Goal: Information Seeking & Learning: Learn about a topic

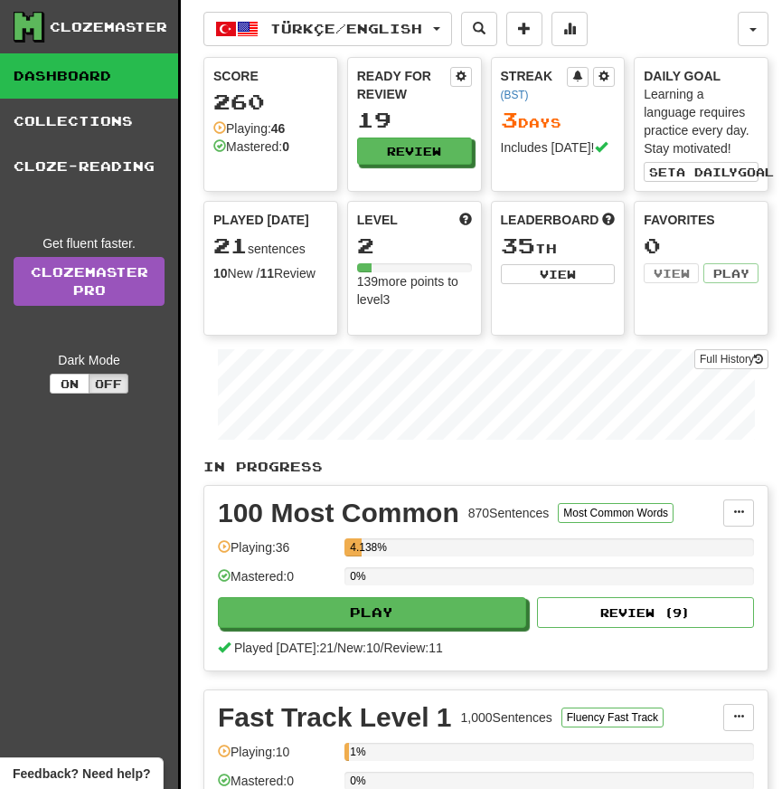
scroll to position [270, 0]
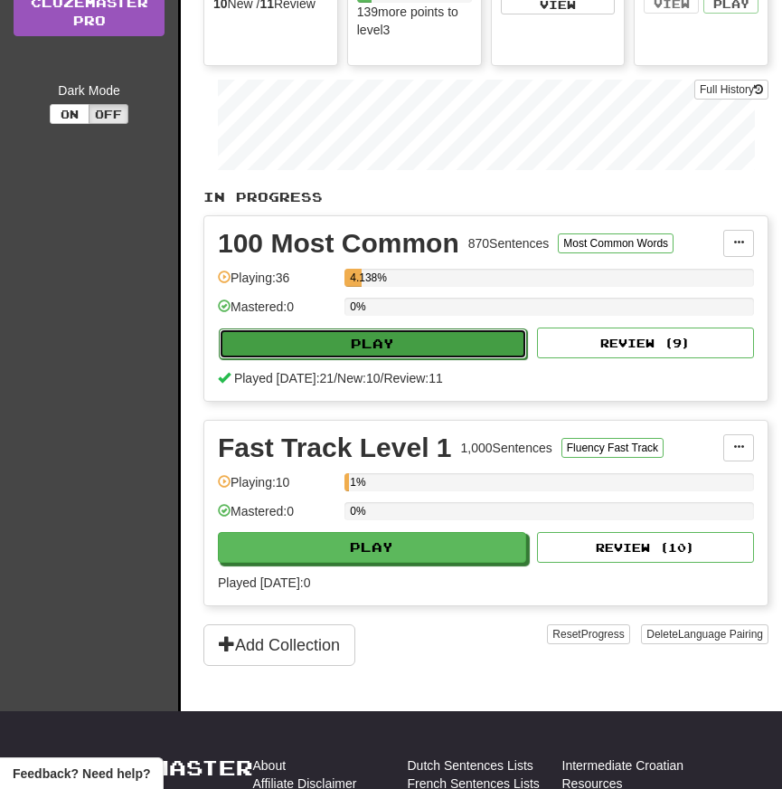
click at [424, 345] on button "Play" at bounding box center [373, 343] width 308 height 31
select select "**"
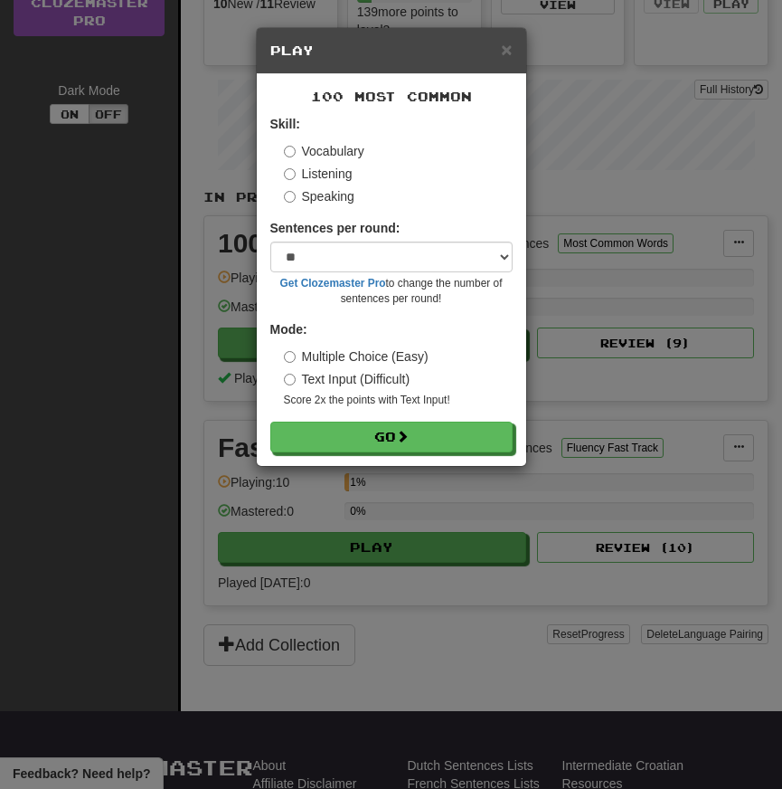
click at [367, 379] on label "Text Input (Difficult)" at bounding box center [347, 379] width 127 height 18
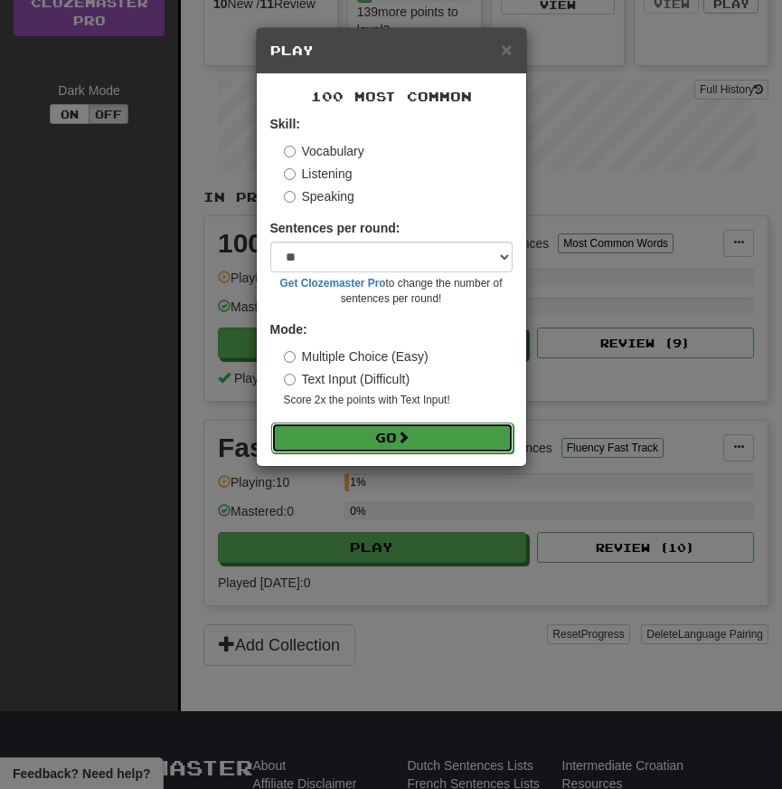
click at [367, 433] on button "Go" at bounding box center [392, 437] width 242 height 31
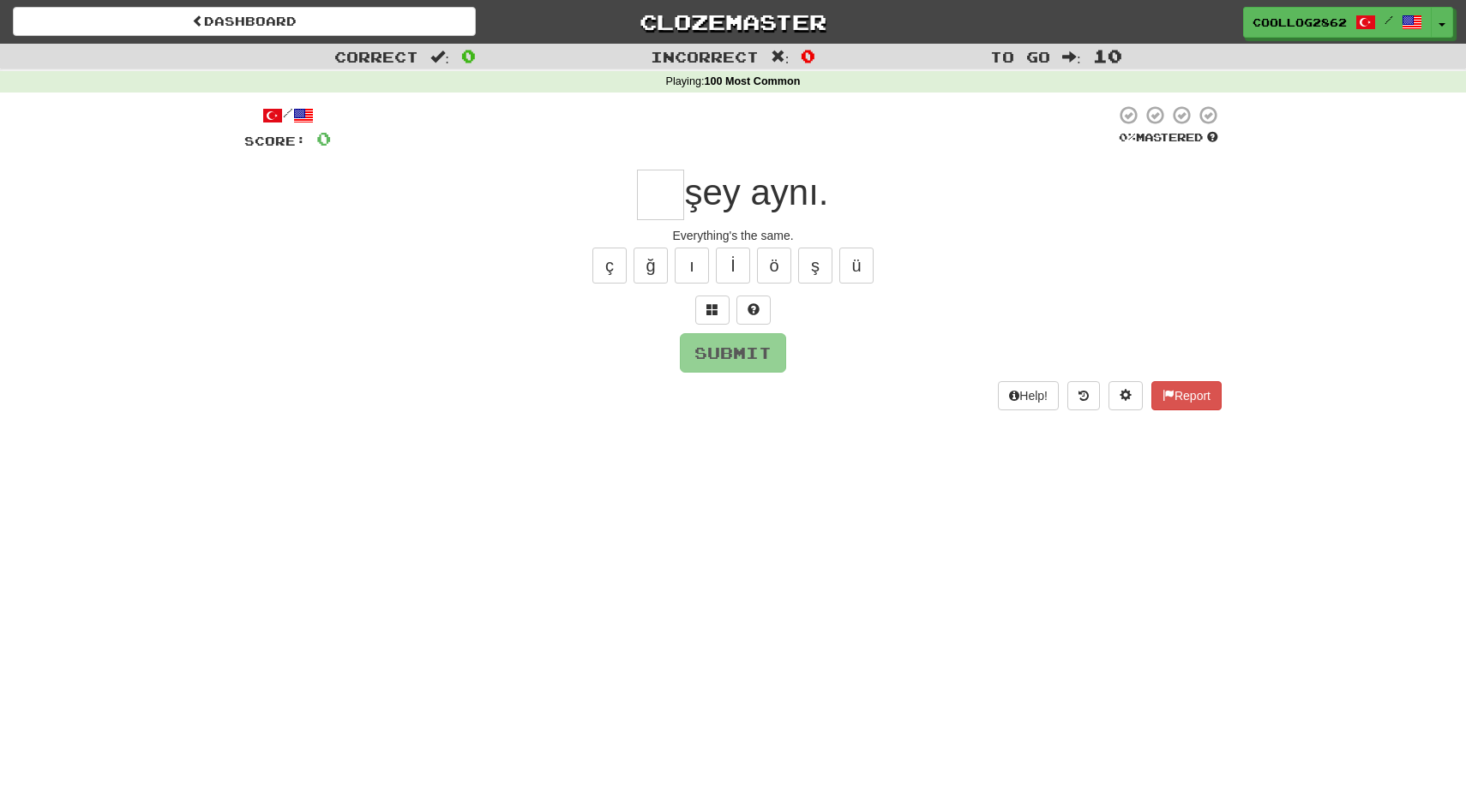
click at [654, 193] on input "text" at bounding box center [661, 194] width 47 height 50
type input "*"
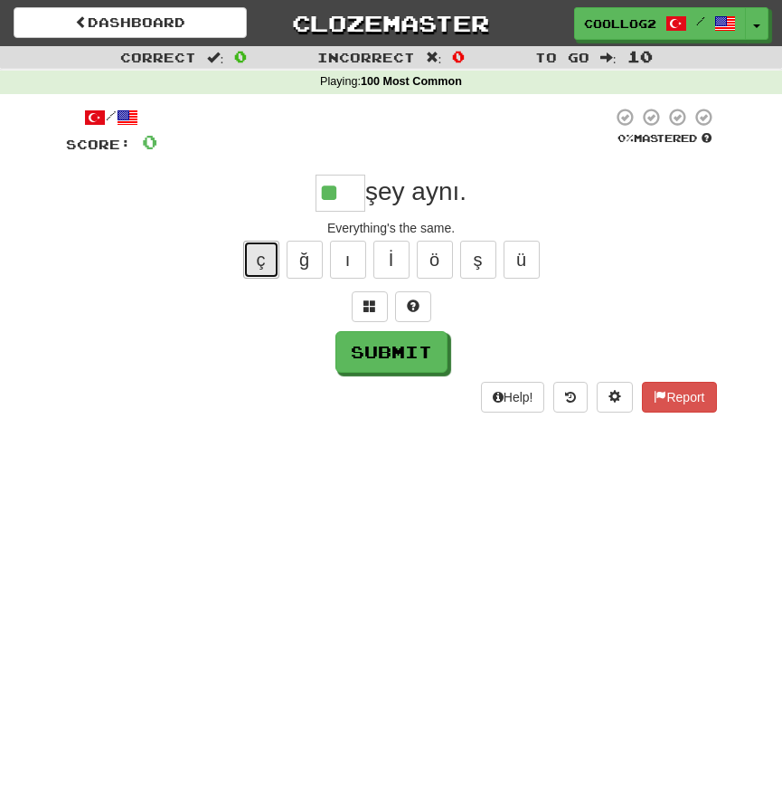
click at [255, 253] on button "ç" at bounding box center [261, 260] width 36 height 38
click at [402, 355] on button "Submit" at bounding box center [392, 353] width 112 height 42
click at [338, 191] on input "**" at bounding box center [341, 193] width 50 height 36
click at [478, 147] on div at bounding box center [384, 132] width 455 height 50
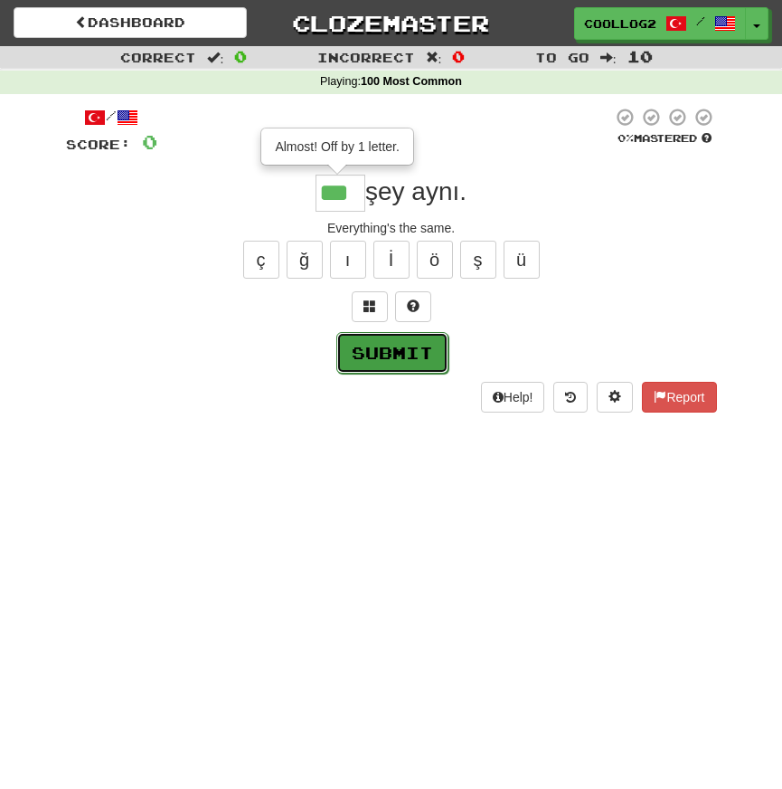
click at [397, 336] on button "Submit" at bounding box center [392, 353] width 112 height 42
type input "***"
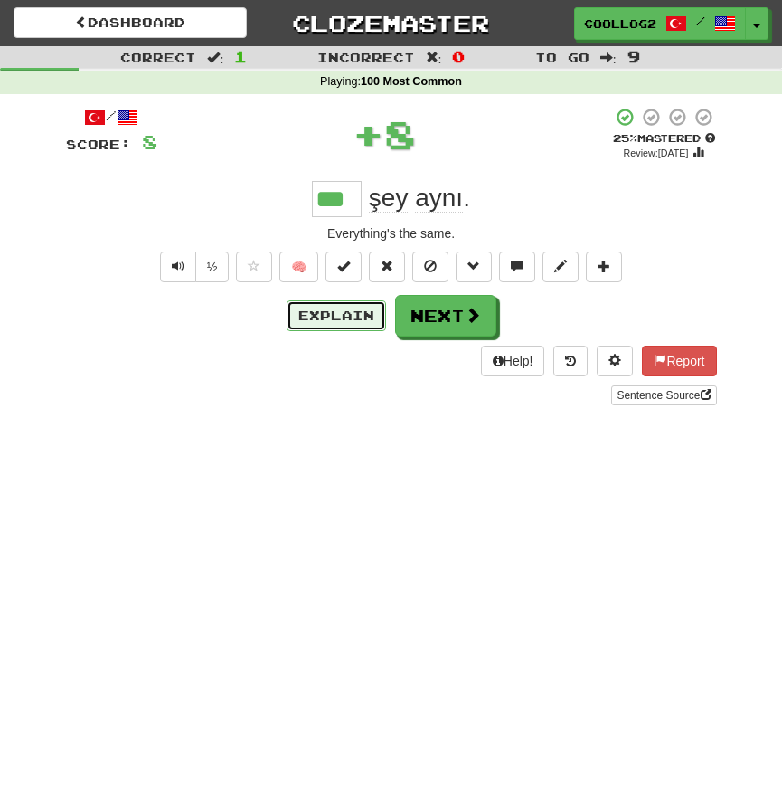
click at [326, 303] on button "Explain" at bounding box center [336, 315] width 99 height 31
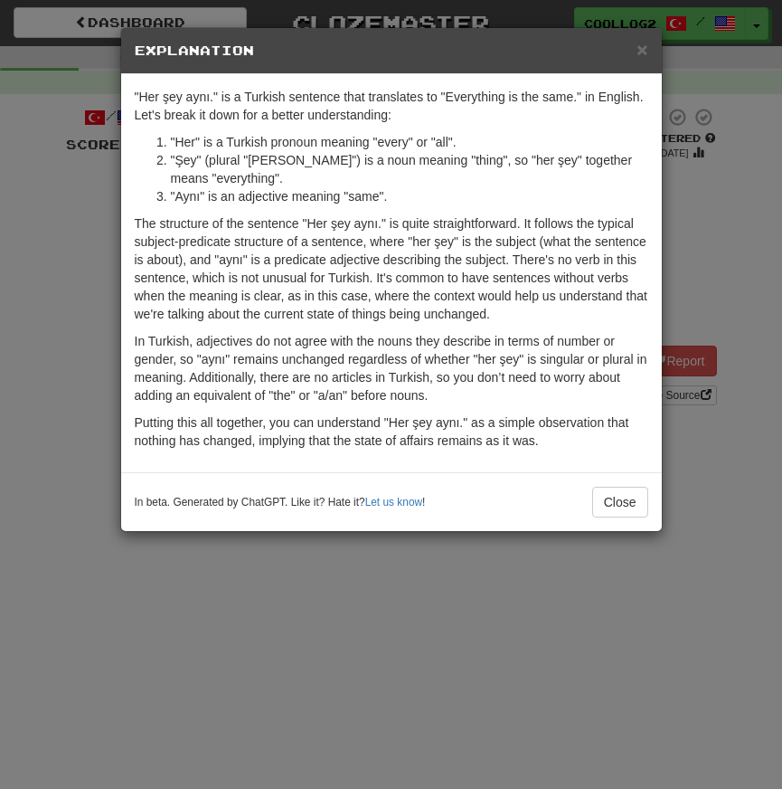
click at [183, 143] on li ""Her" is a Turkish pronoun meaning "every" or "all"." at bounding box center [410, 142] width 478 height 18
copy li "Her"
click at [633, 55] on h5 "Explanation" at bounding box center [392, 51] width 514 height 18
click at [639, 55] on span "×" at bounding box center [642, 49] width 11 height 21
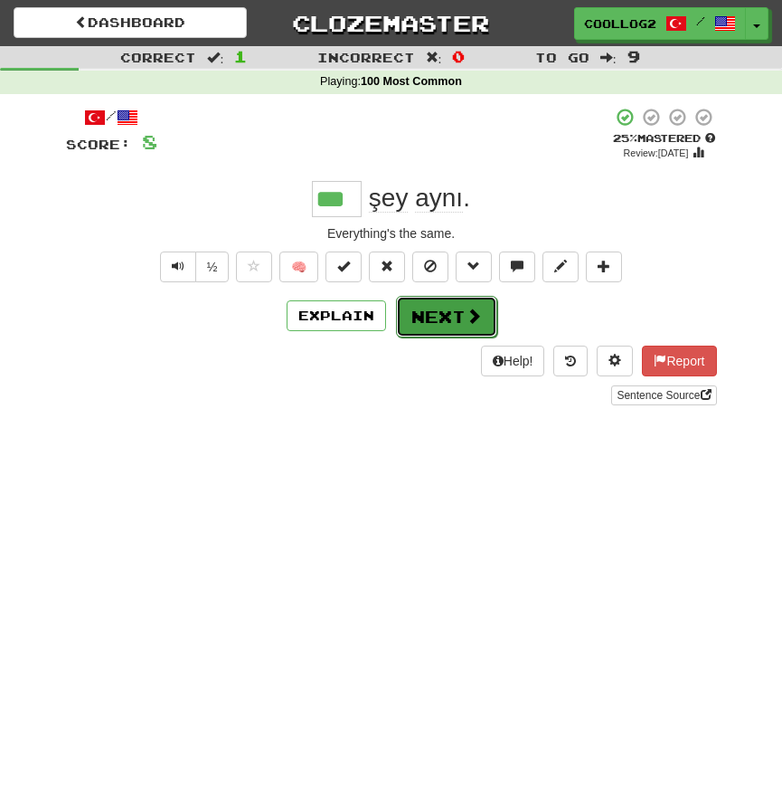
click at [440, 321] on button "Next" at bounding box center [446, 317] width 101 height 42
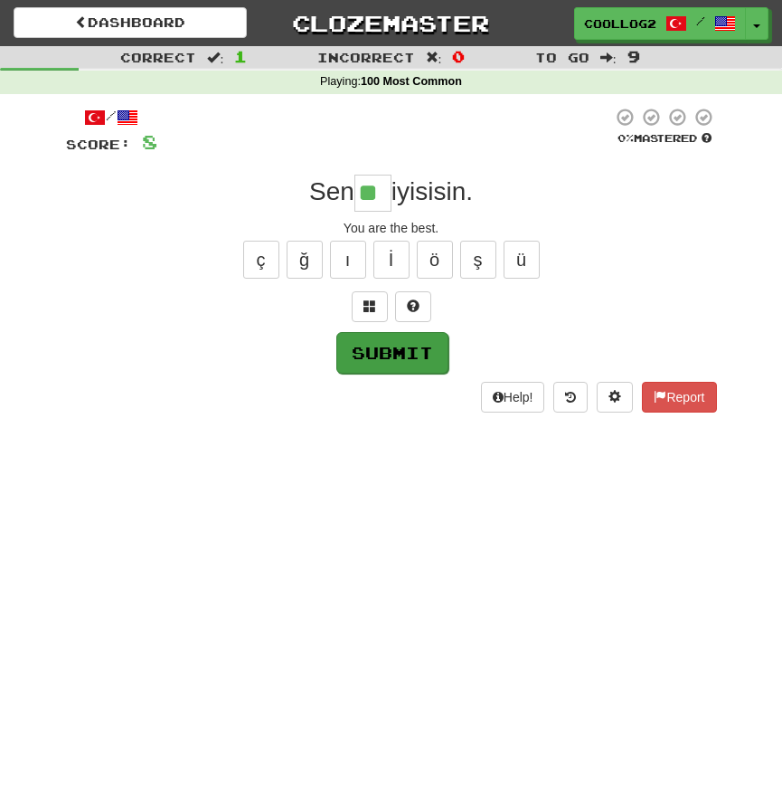
type input "**"
click at [415, 359] on button "Submit" at bounding box center [392, 353] width 112 height 42
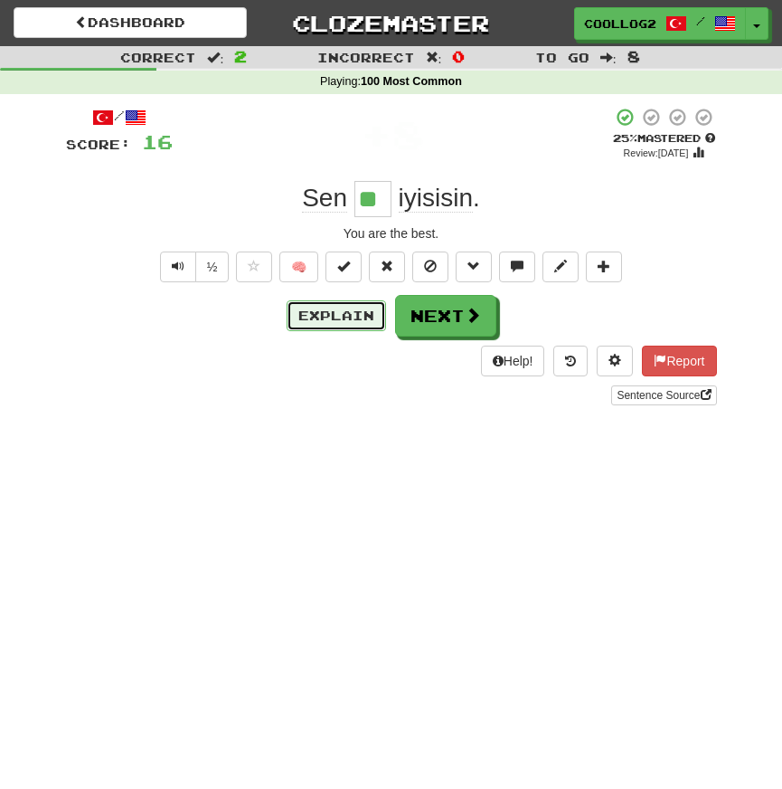
click at [341, 320] on button "Explain" at bounding box center [336, 315] width 99 height 31
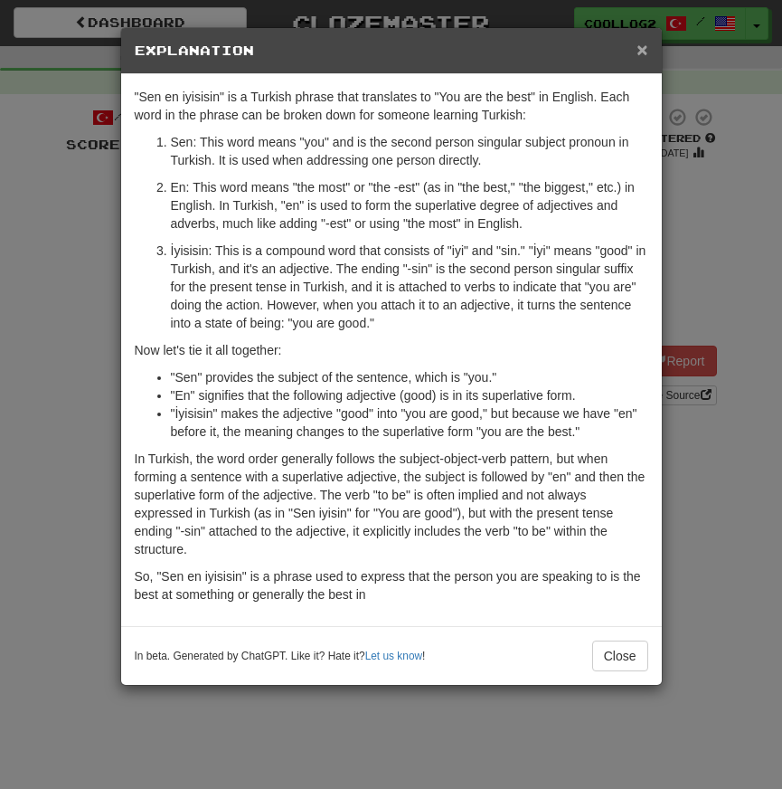
click at [639, 55] on span "×" at bounding box center [642, 49] width 11 height 21
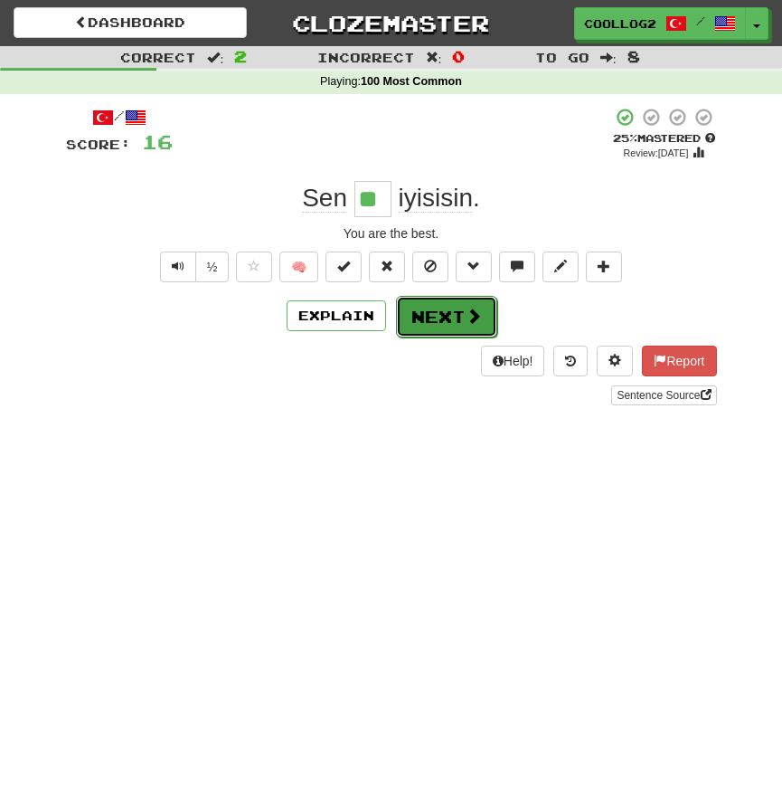
click at [466, 324] on span at bounding box center [474, 316] width 16 height 16
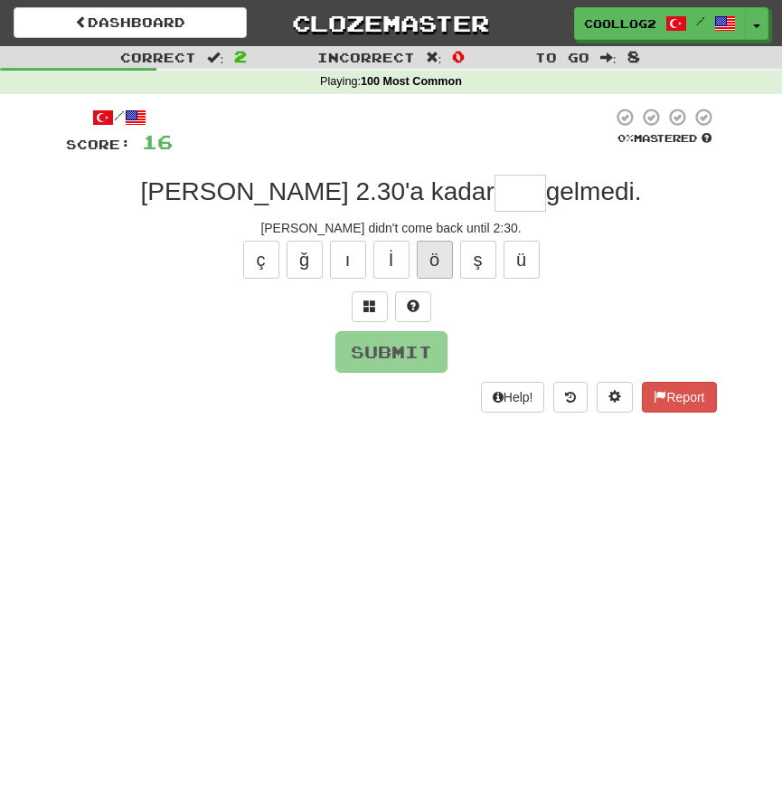
type input "*"
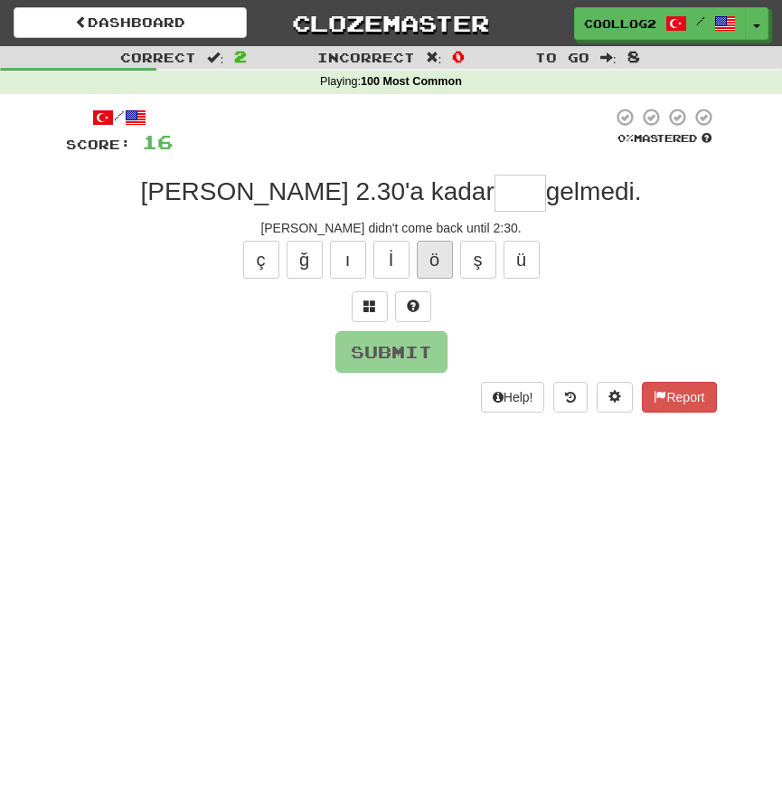
type input "*"
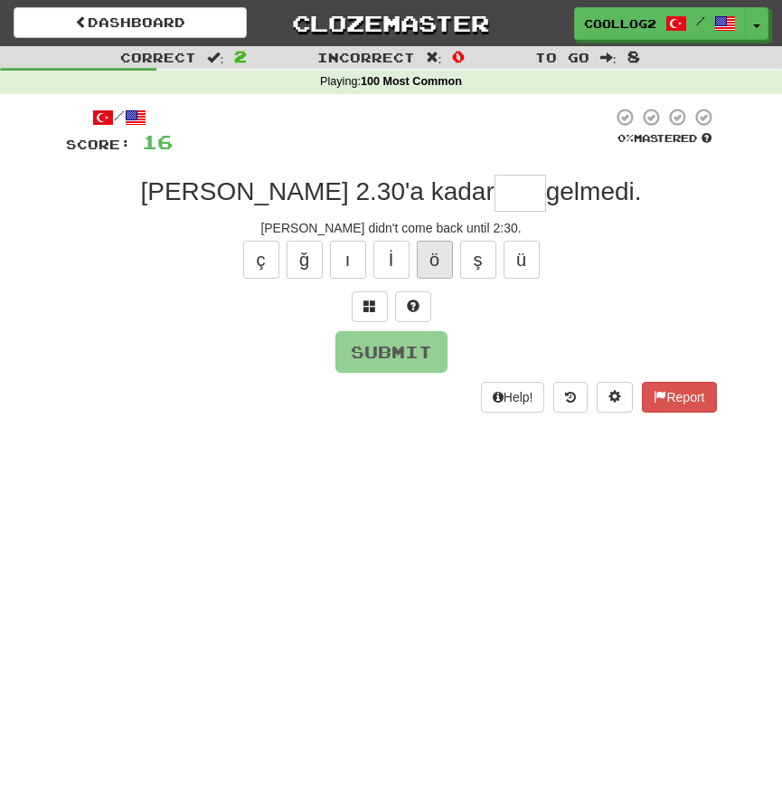
type input "*"
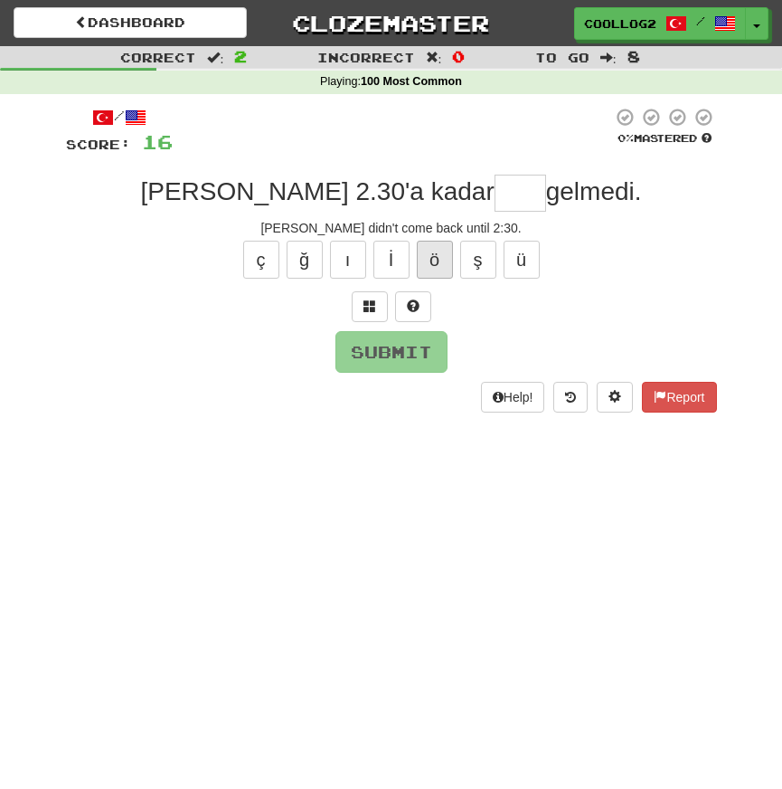
type input "*"
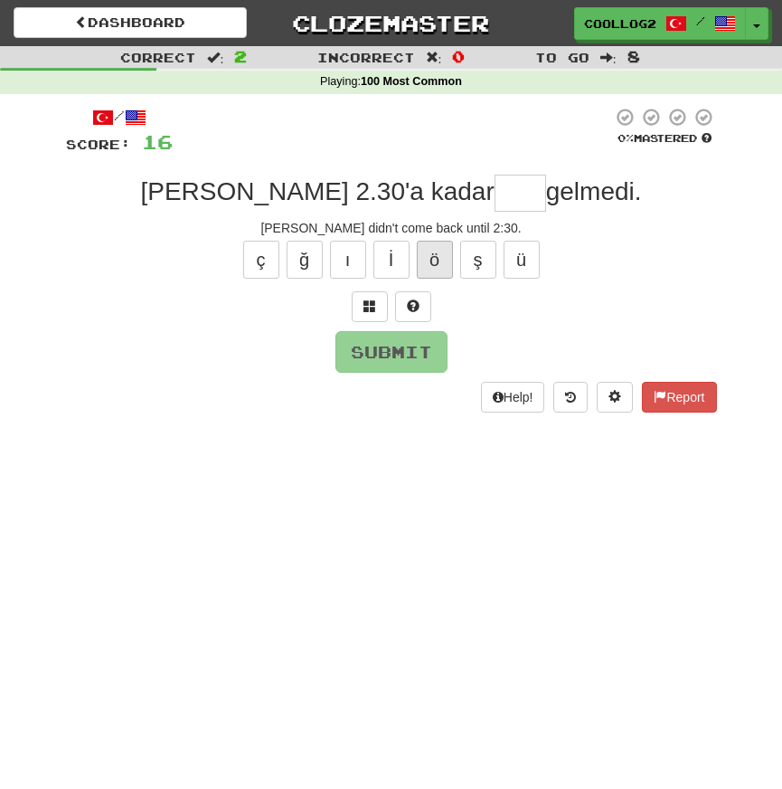
type input "*"
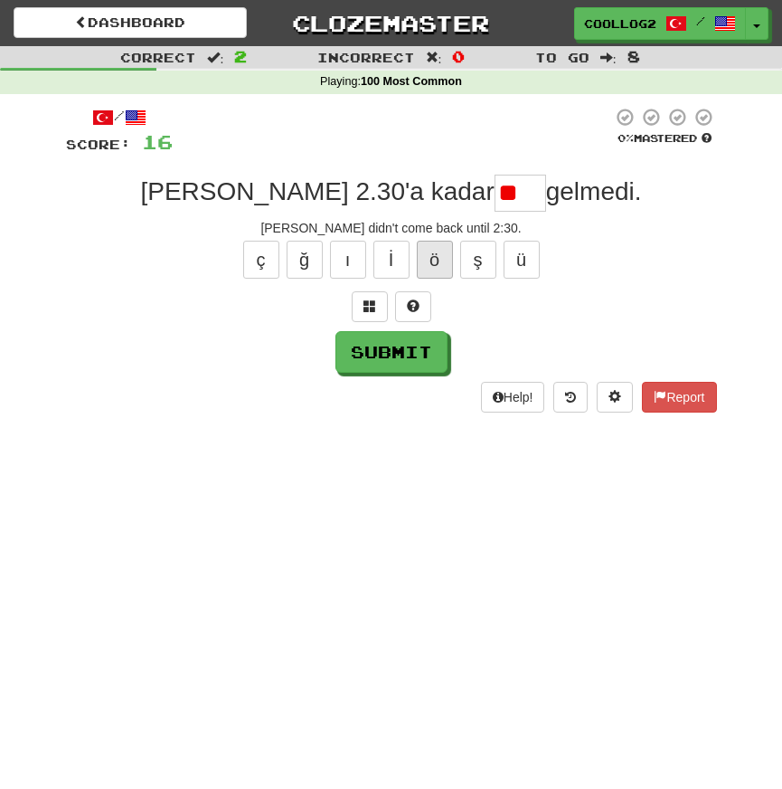
type input "*"
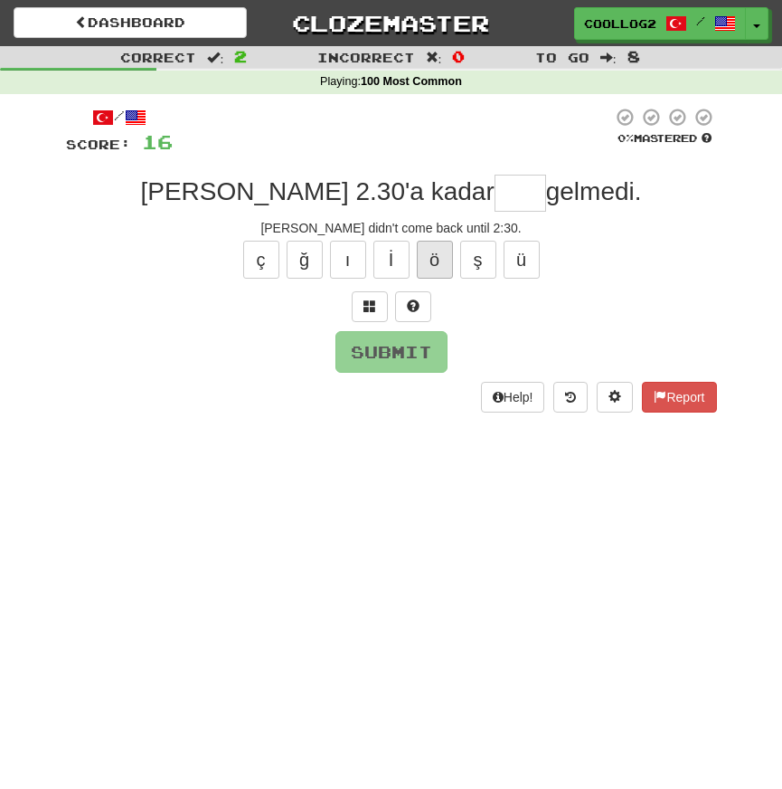
type input "*"
click at [393, 354] on button "Submit" at bounding box center [392, 353] width 112 height 42
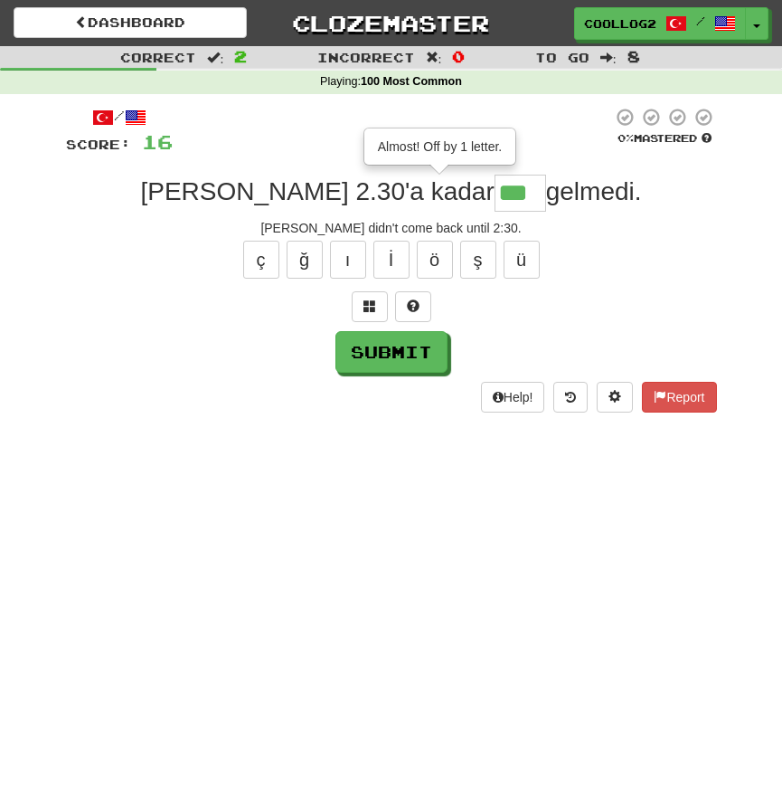
click at [495, 193] on input "***" at bounding box center [521, 193] width 52 height 36
type input "****"
click at [373, 354] on button "Submit" at bounding box center [392, 353] width 112 height 42
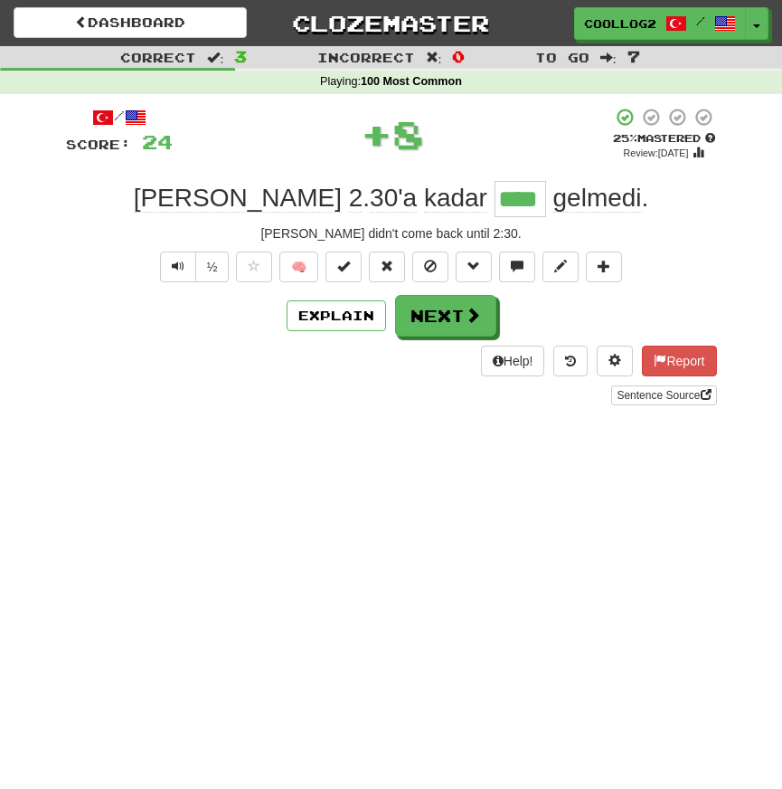
click at [323, 298] on div "Explain Next" at bounding box center [391, 316] width 651 height 42
click at [323, 305] on button "Explain" at bounding box center [336, 315] width 99 height 31
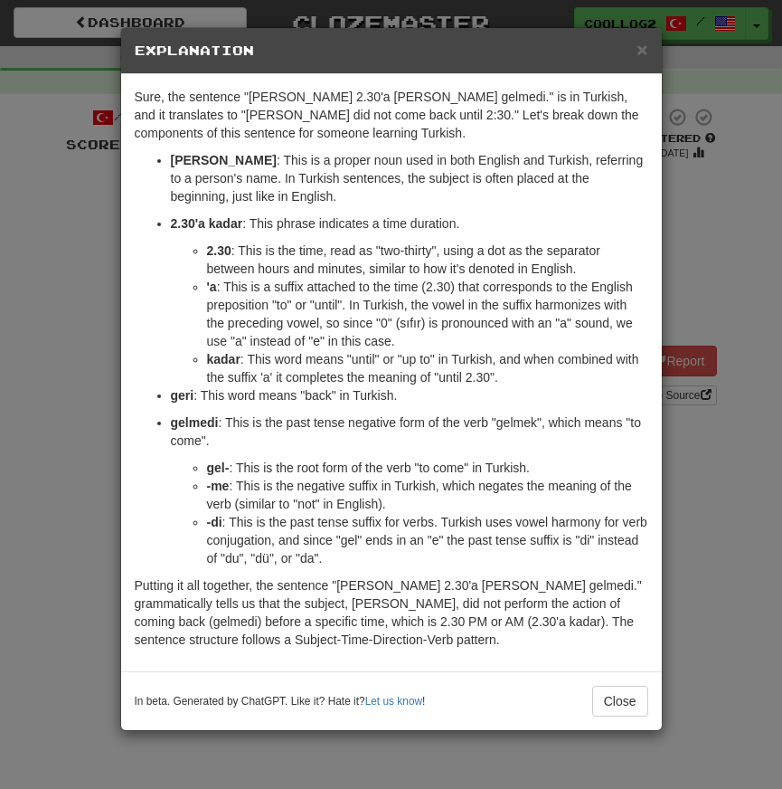
click at [179, 407] on ul "Tom : This is a proper noun used in both English and Turkish, referring to a pe…" at bounding box center [392, 359] width 514 height 416
click at [645, 52] on span "×" at bounding box center [642, 49] width 11 height 21
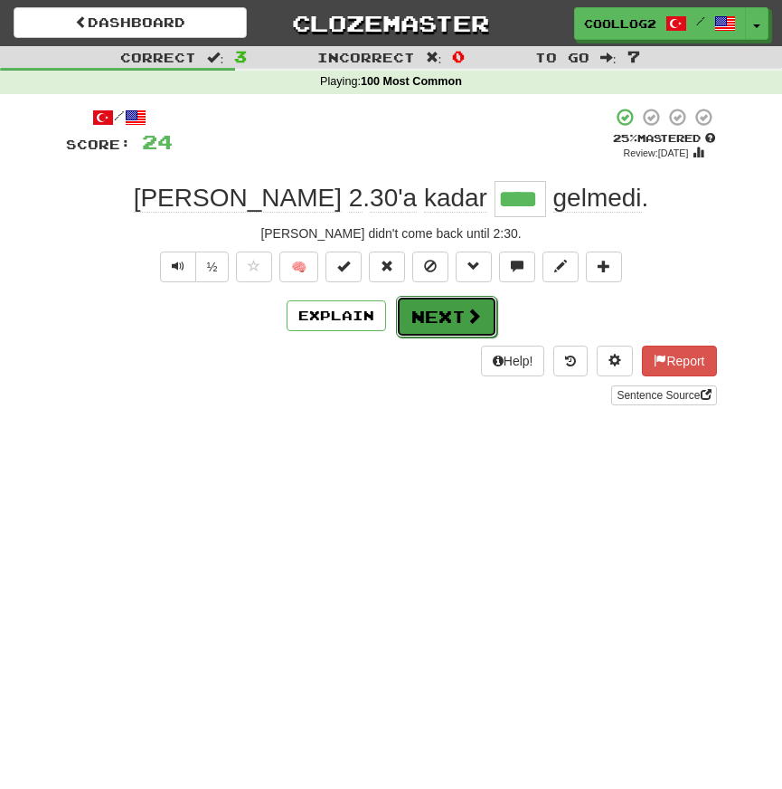
click at [438, 332] on button "Next" at bounding box center [446, 317] width 101 height 42
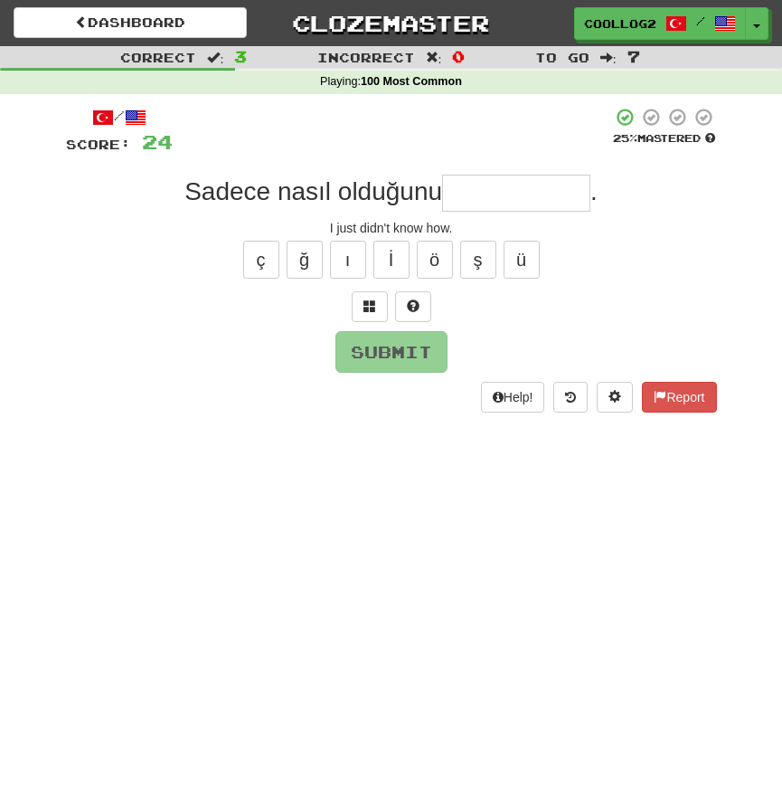
click at [298, 194] on span "Sadece nasıl olduğunu" at bounding box center [314, 191] width 258 height 28
click at [314, 160] on div "/ Score: 24 25 % Mastered Sadece nasıl olduğunu . I just didn't know how. ç ğ ı…" at bounding box center [391, 260] width 651 height 306
click at [385, 191] on span "Sadece nasıl olduğunu" at bounding box center [314, 191] width 258 height 28
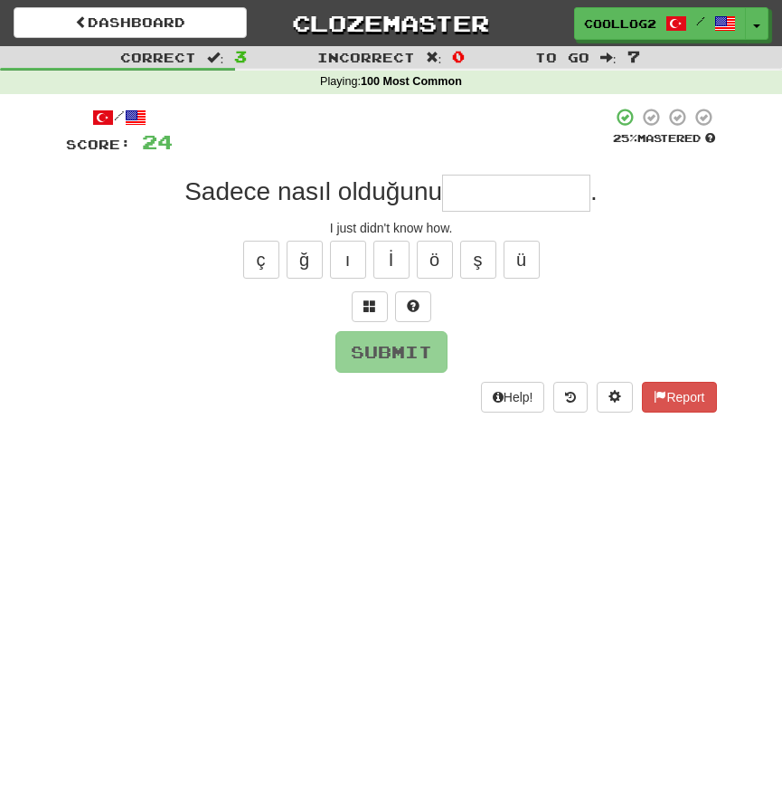
click at [421, 193] on span "Sadece nasıl olduğunu" at bounding box center [314, 191] width 258 height 28
click at [488, 182] on input "text" at bounding box center [516, 193] width 148 height 36
type input "*"
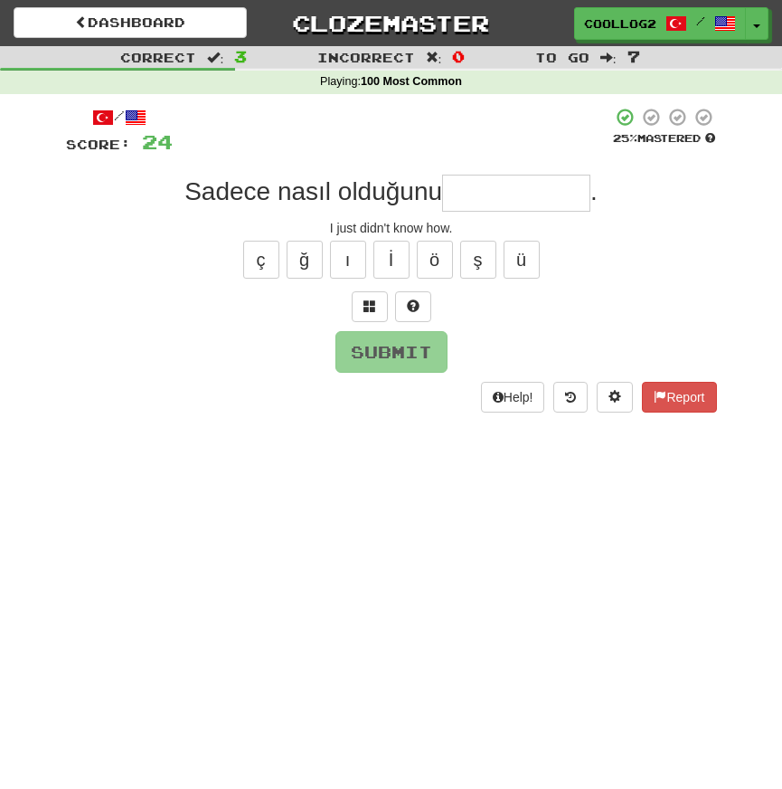
type input "*"
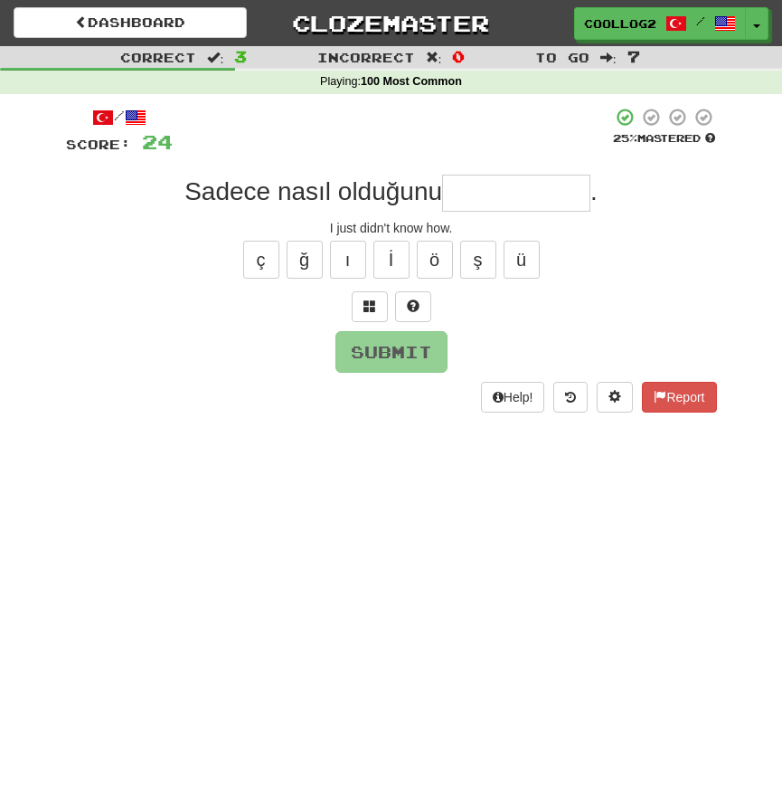
type input "*"
type input "**********"
click at [407, 335] on button "Submit" at bounding box center [392, 353] width 112 height 42
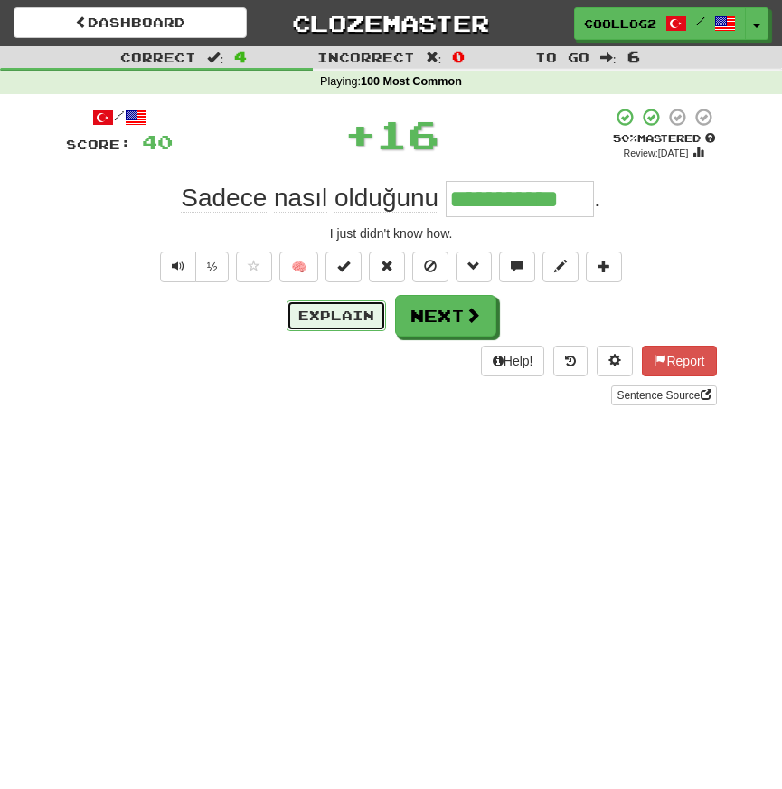
click at [336, 323] on button "Explain" at bounding box center [336, 315] width 99 height 31
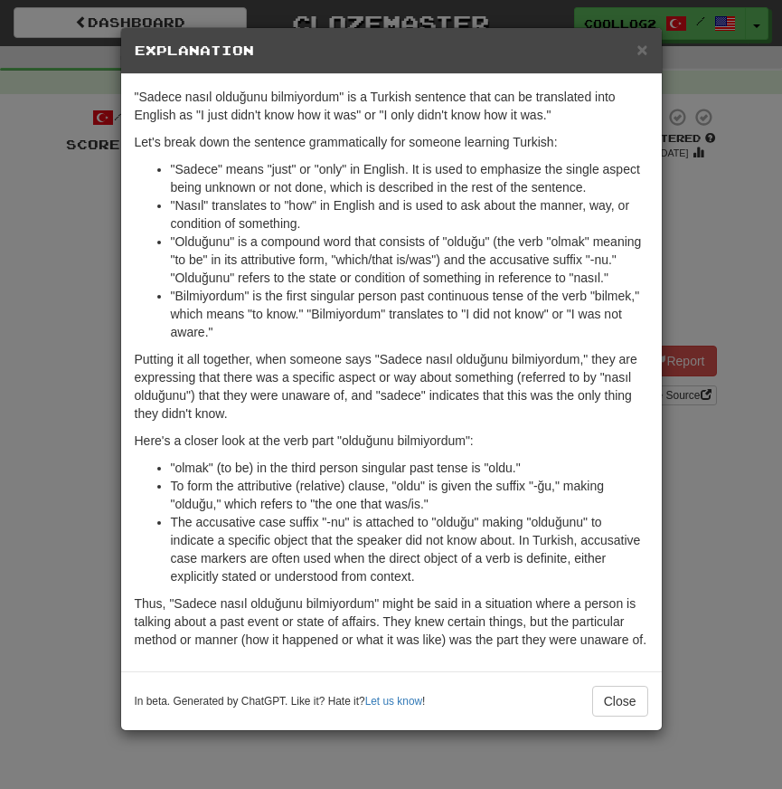
click at [230, 325] on li ""Bilmiyordum" is the first singular person past continuous tense of the verb "b…" at bounding box center [410, 314] width 478 height 54
click at [296, 325] on li ""Bilmiyordum" is the first singular person past continuous tense of the verb "b…" at bounding box center [410, 314] width 478 height 54
drag, startPoint x: 403, startPoint y: 313, endPoint x: 493, endPoint y: 314, distance: 89.5
click at [493, 314] on li ""Bilmiyordum" is the first singular person past continuous tense of the verb "b…" at bounding box center [410, 314] width 478 height 54
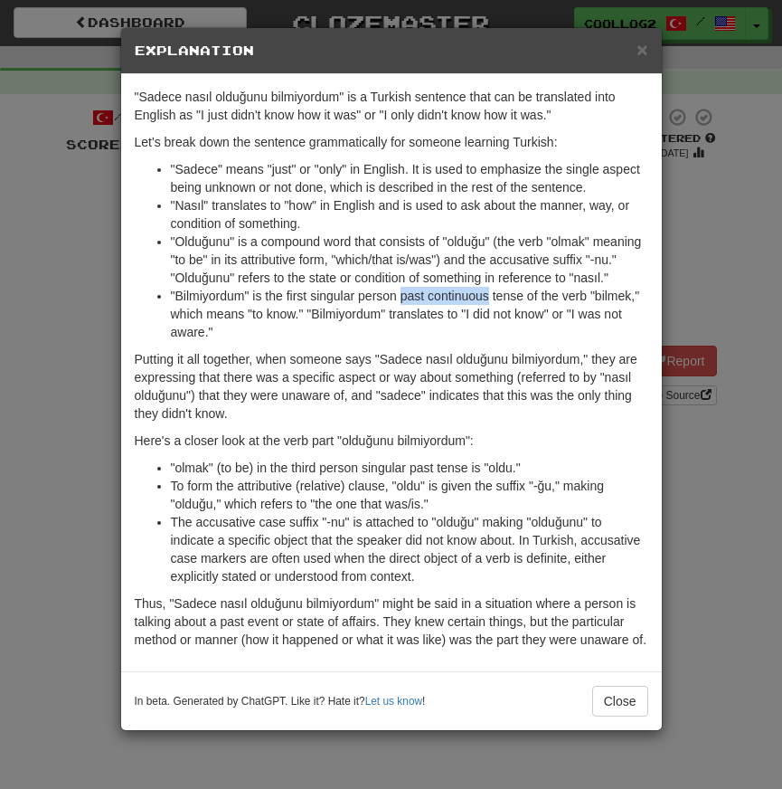
copy li "past continuous"
click at [628, 716] on button "Close" at bounding box center [620, 701] width 56 height 31
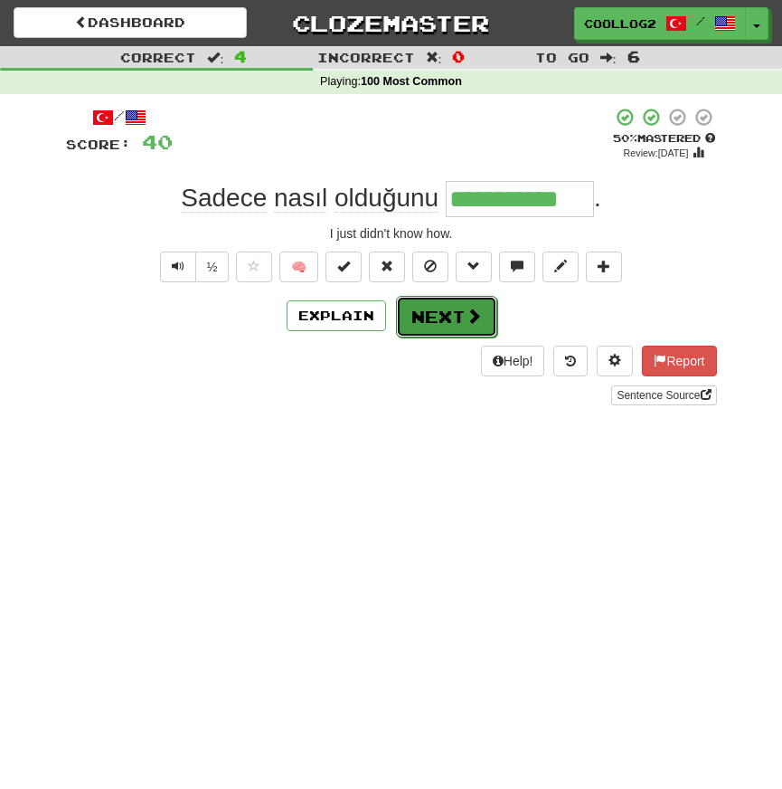
click at [469, 335] on button "Next" at bounding box center [446, 317] width 101 height 42
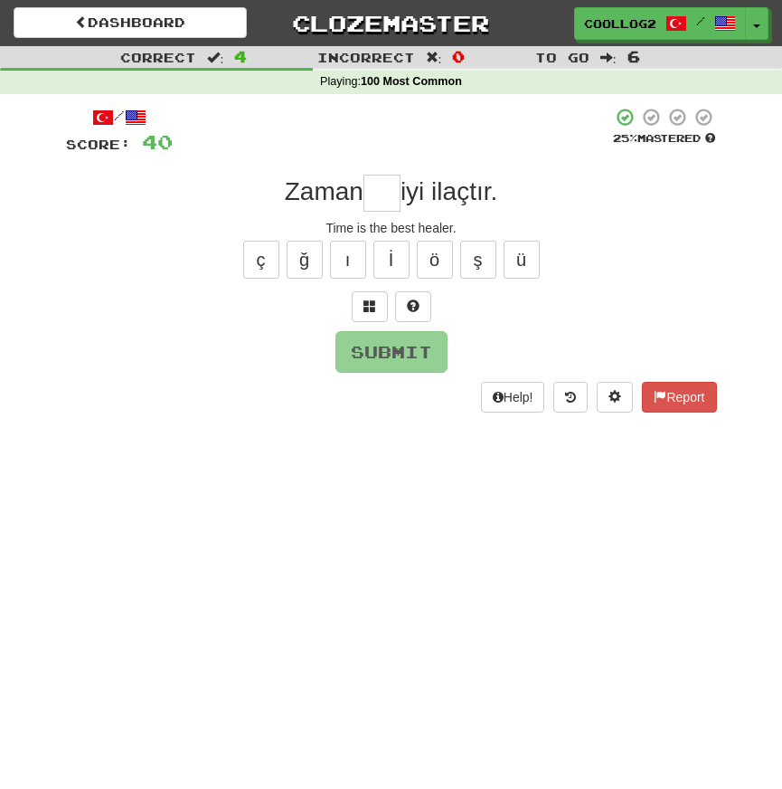
click at [380, 200] on input "text" at bounding box center [382, 193] width 37 height 36
type input "*"
type input "**"
click at [408, 367] on button "Submit" at bounding box center [392, 353] width 112 height 42
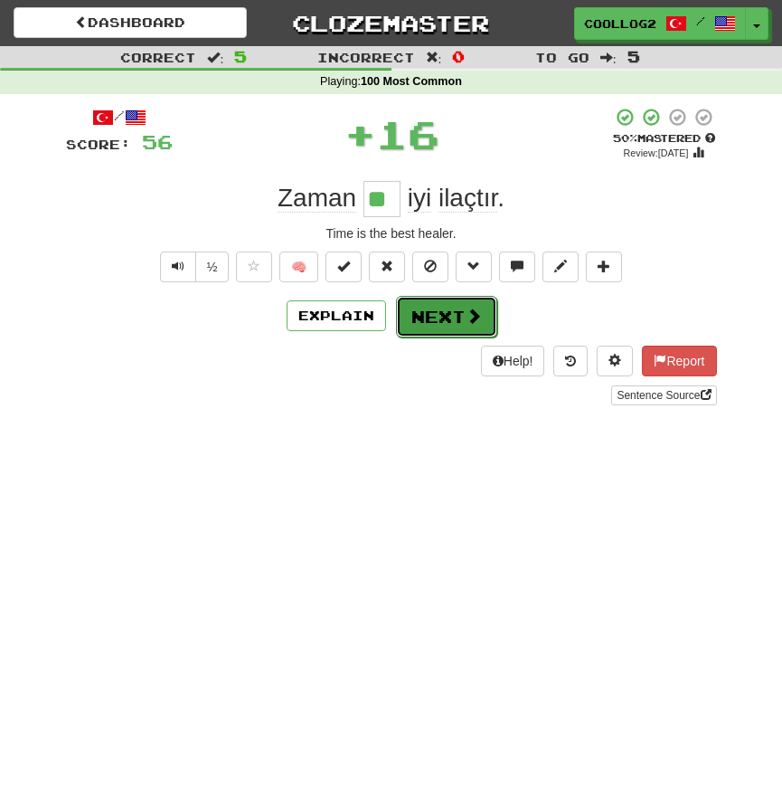
click at [448, 320] on button "Next" at bounding box center [446, 317] width 101 height 42
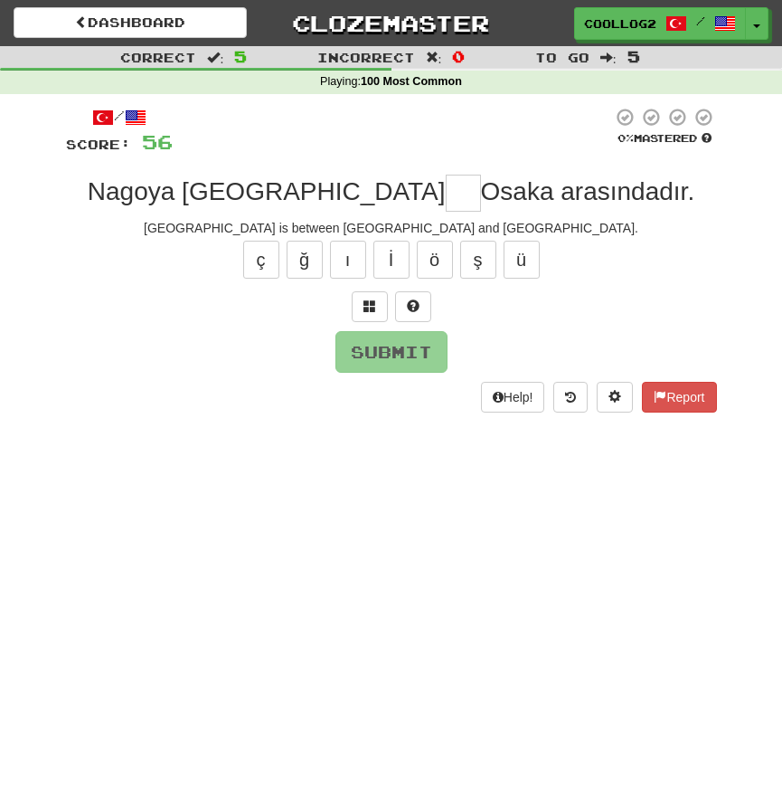
click at [233, 190] on span "Nagoya Tokyo" at bounding box center [267, 191] width 358 height 28
click at [288, 180] on span "Nagoya Tokyo" at bounding box center [267, 191] width 358 height 28
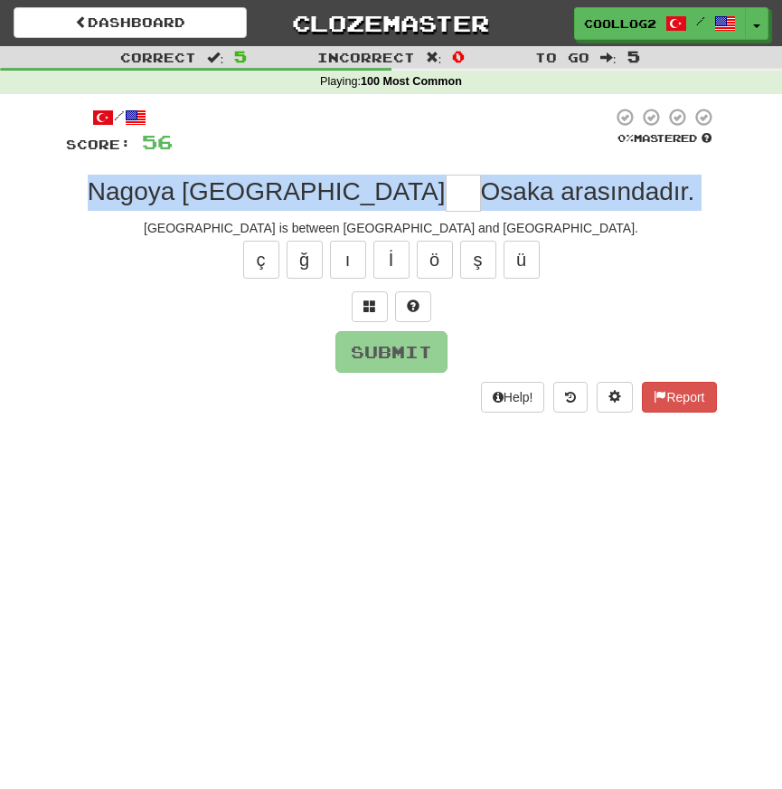
click at [446, 182] on input "text" at bounding box center [463, 193] width 35 height 36
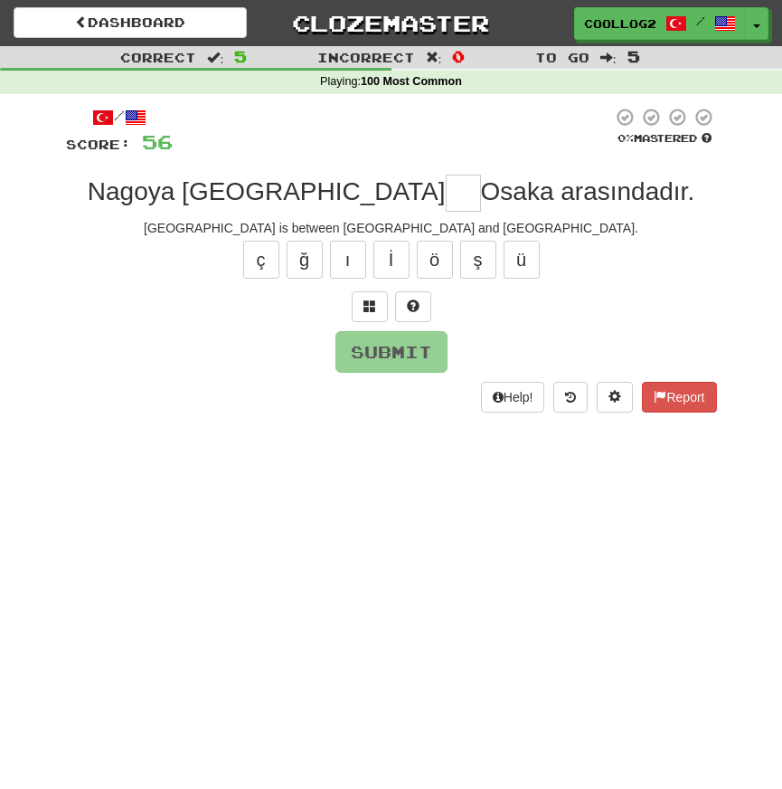
click at [446, 192] on input "text" at bounding box center [463, 193] width 35 height 36
type input "**"
click at [383, 350] on button "Submit" at bounding box center [392, 353] width 112 height 42
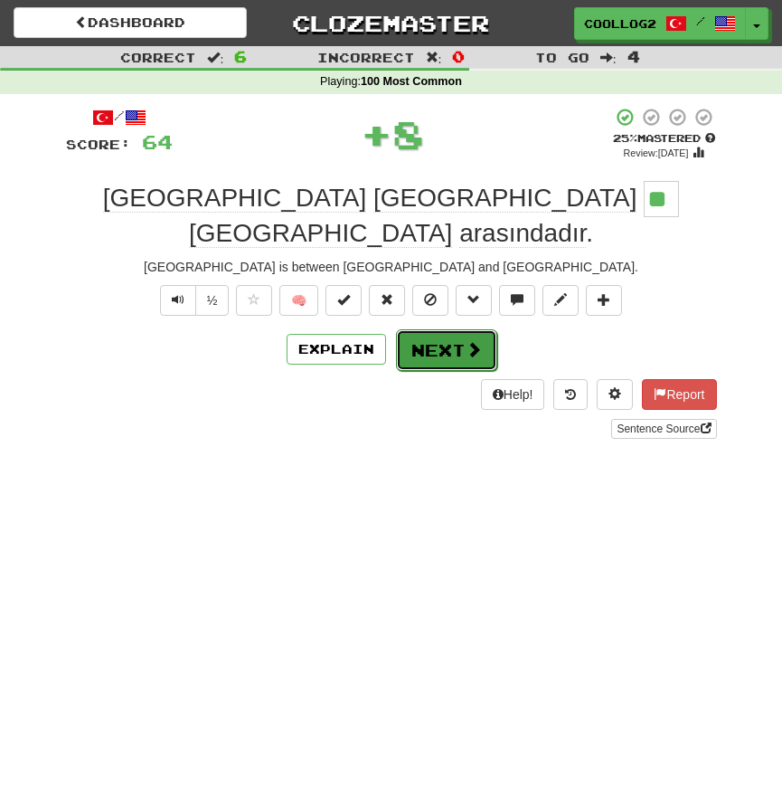
click at [465, 329] on button "Next" at bounding box center [446, 350] width 101 height 42
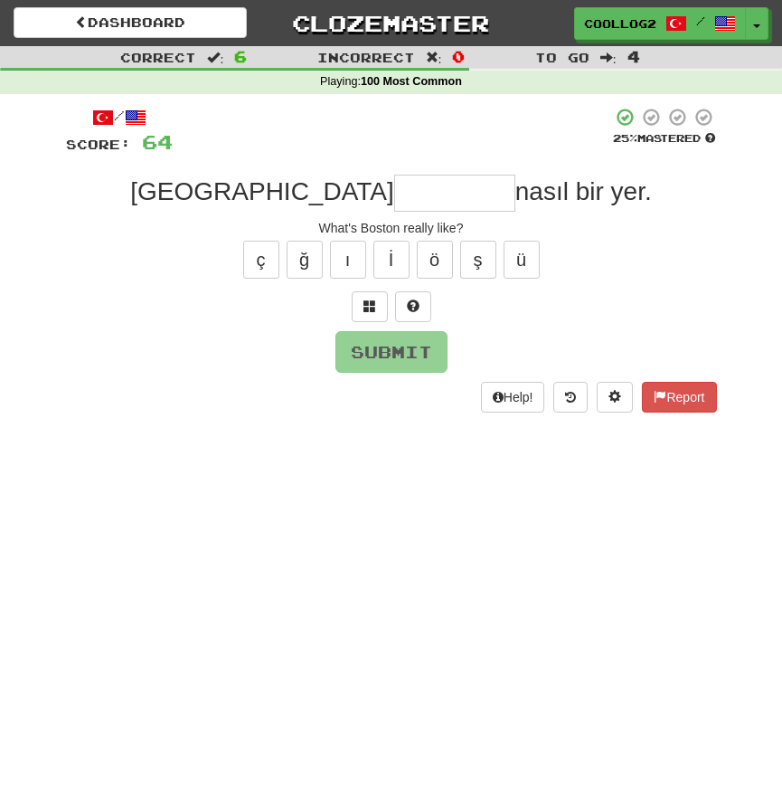
click at [413, 200] on input "text" at bounding box center [454, 193] width 121 height 36
click at [256, 252] on button "ç" at bounding box center [261, 260] width 36 height 38
click at [388, 342] on button "Submit" at bounding box center [392, 353] width 112 height 42
type input "*********"
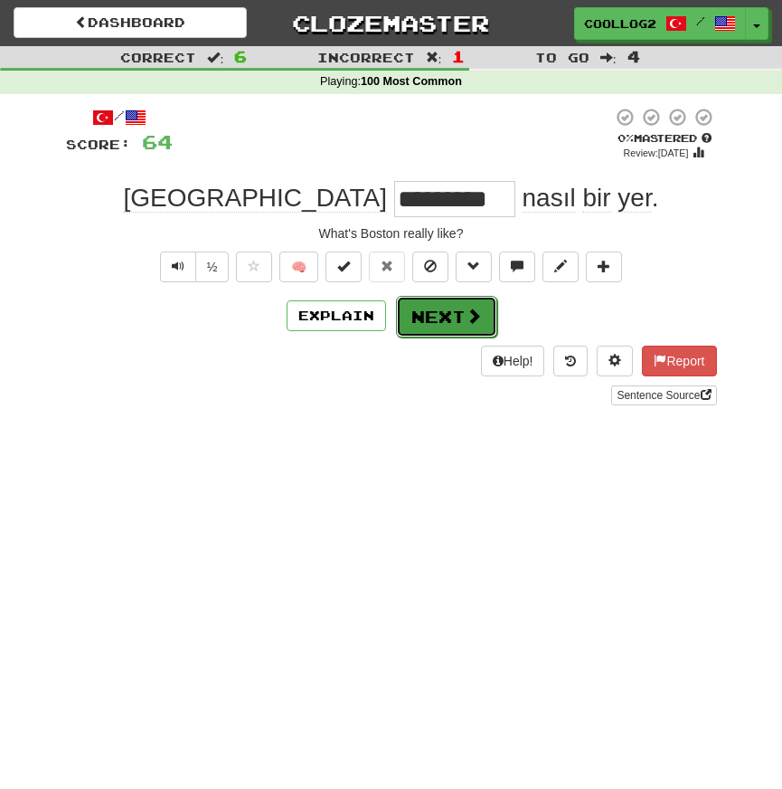
click at [444, 313] on button "Next" at bounding box center [446, 317] width 101 height 42
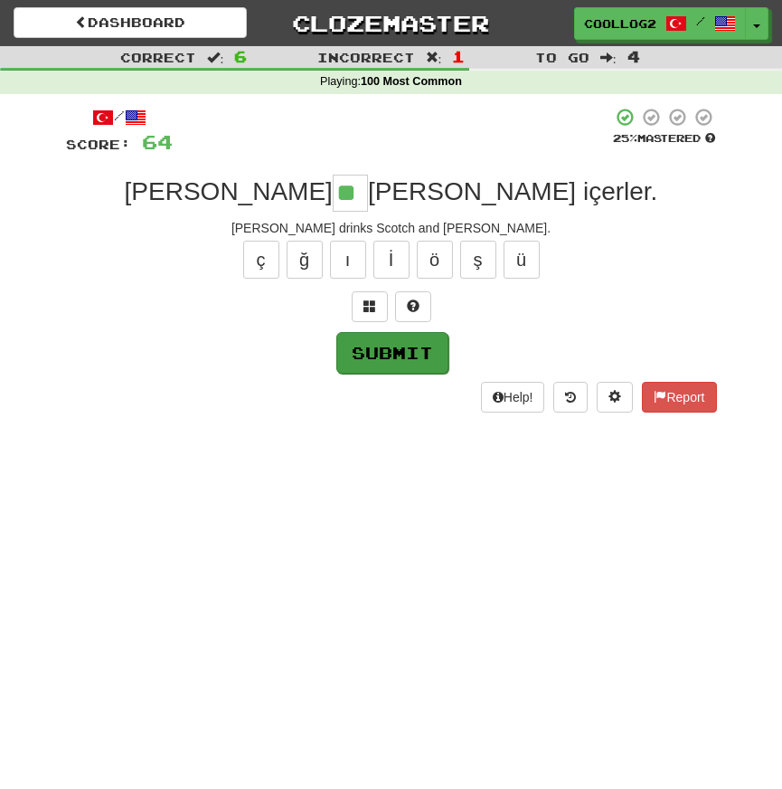
type input "**"
click at [373, 358] on button "Submit" at bounding box center [392, 353] width 112 height 42
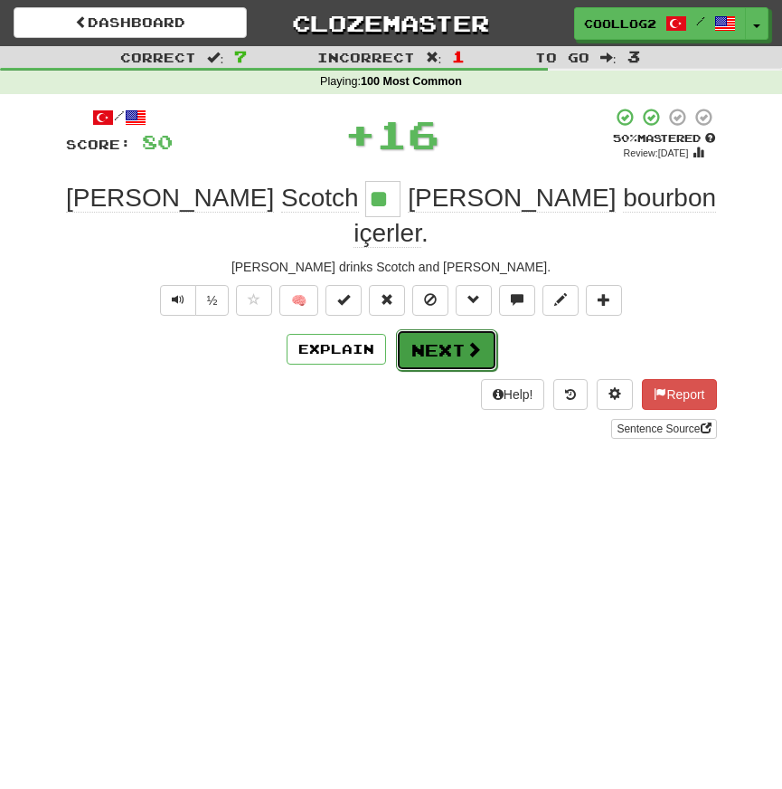
click at [477, 333] on button "Next" at bounding box center [446, 350] width 101 height 42
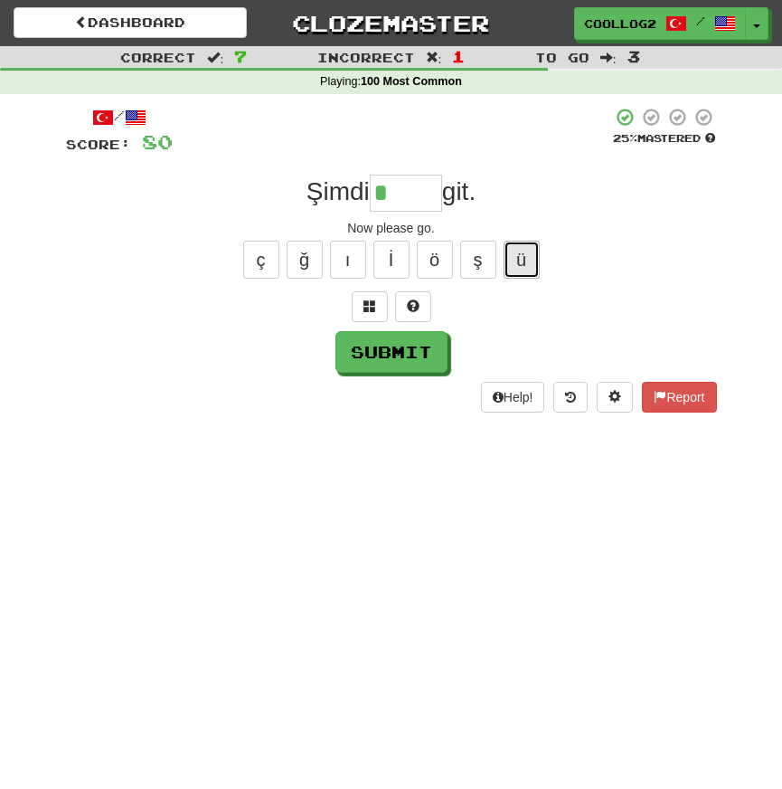
click at [525, 265] on button "ü" at bounding box center [522, 260] width 36 height 38
type input "******"
click at [450, 346] on div "Submit" at bounding box center [391, 352] width 651 height 42
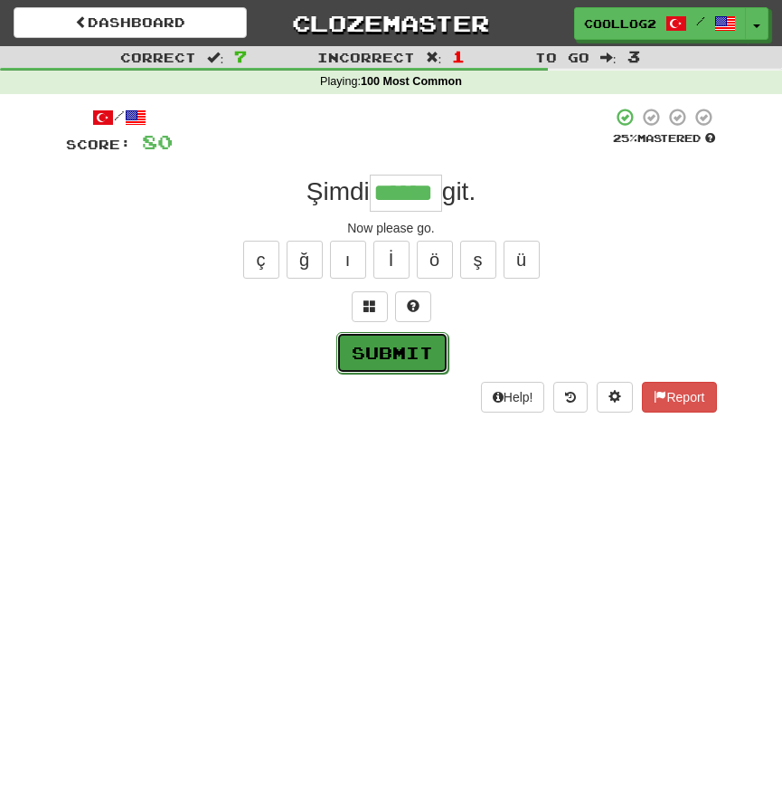
click at [438, 346] on button "Submit" at bounding box center [392, 353] width 112 height 42
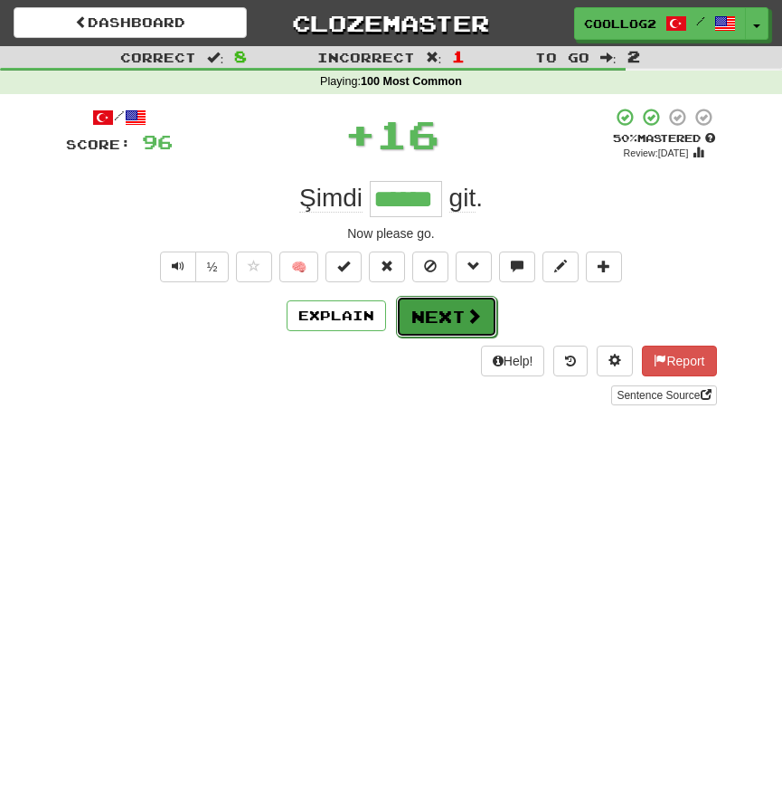
click at [445, 307] on button "Next" at bounding box center [446, 317] width 101 height 42
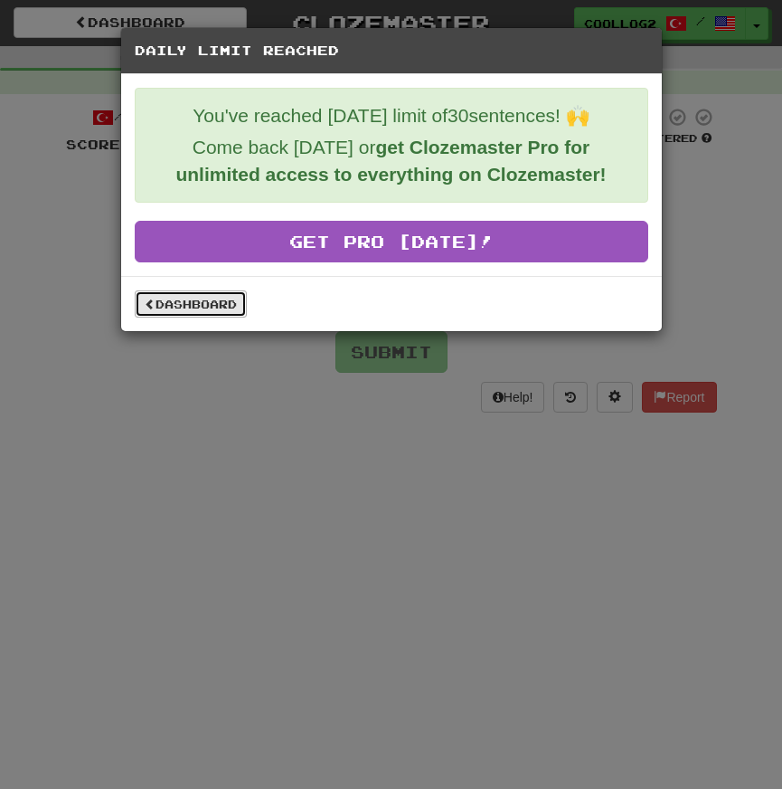
click at [170, 317] on link "Dashboard" at bounding box center [191, 303] width 112 height 27
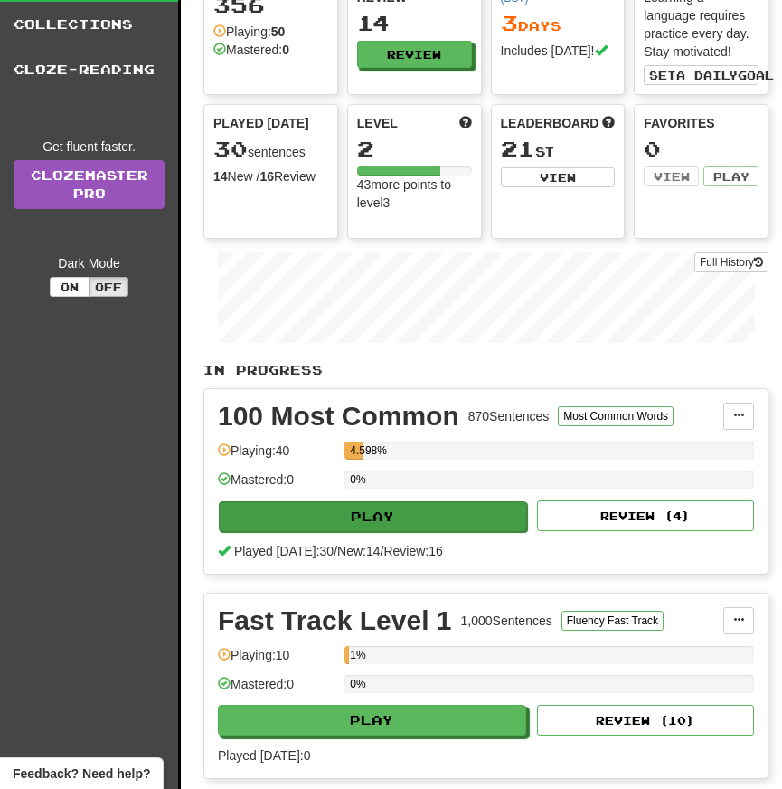
scroll to position [0, 3]
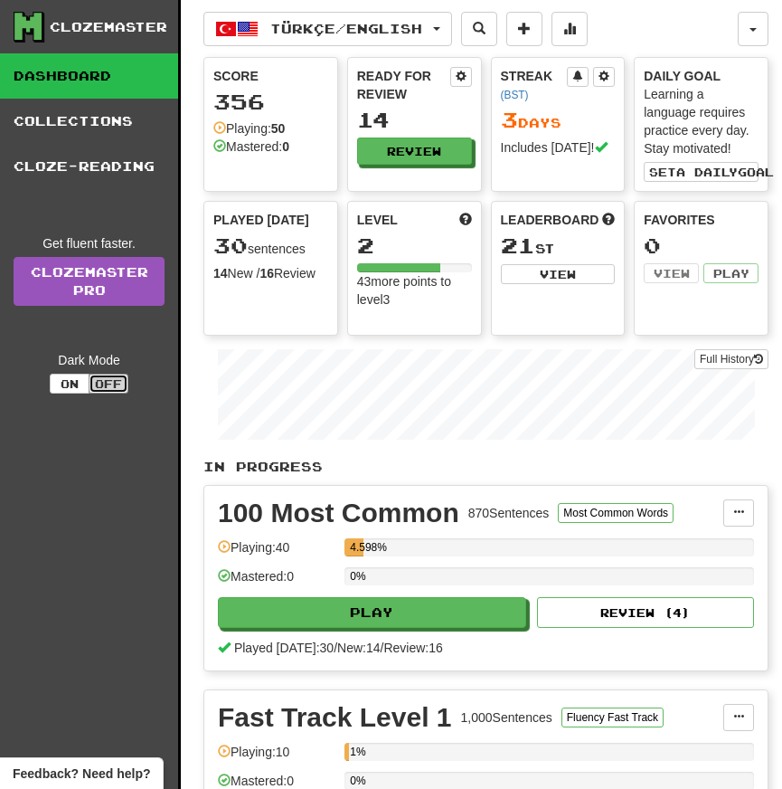
click at [109, 384] on button "Off" at bounding box center [109, 384] width 40 height 20
click at [80, 385] on button "On" at bounding box center [70, 384] width 40 height 20
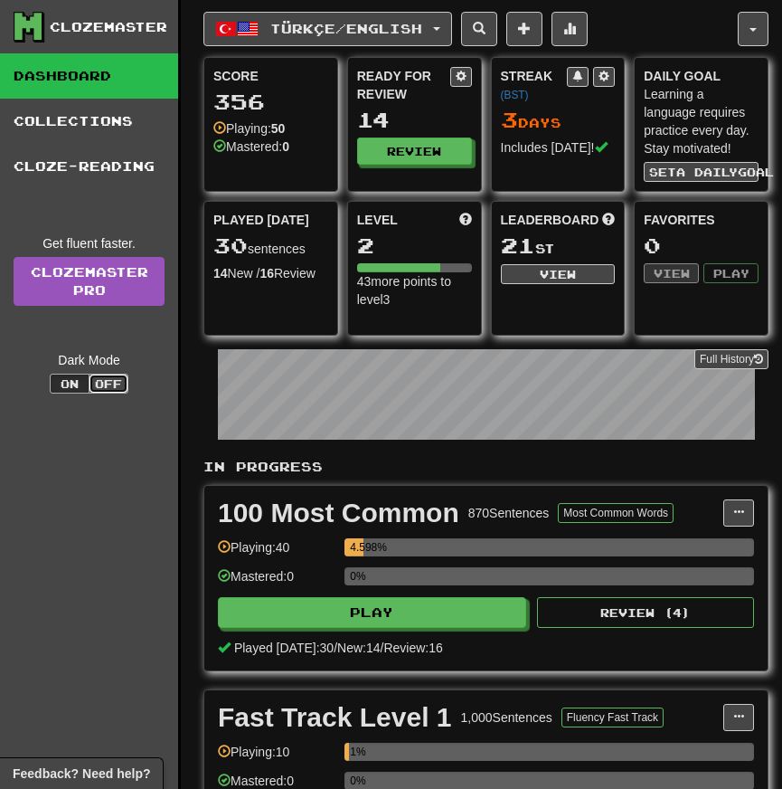
click at [109, 383] on button "Off" at bounding box center [109, 384] width 40 height 20
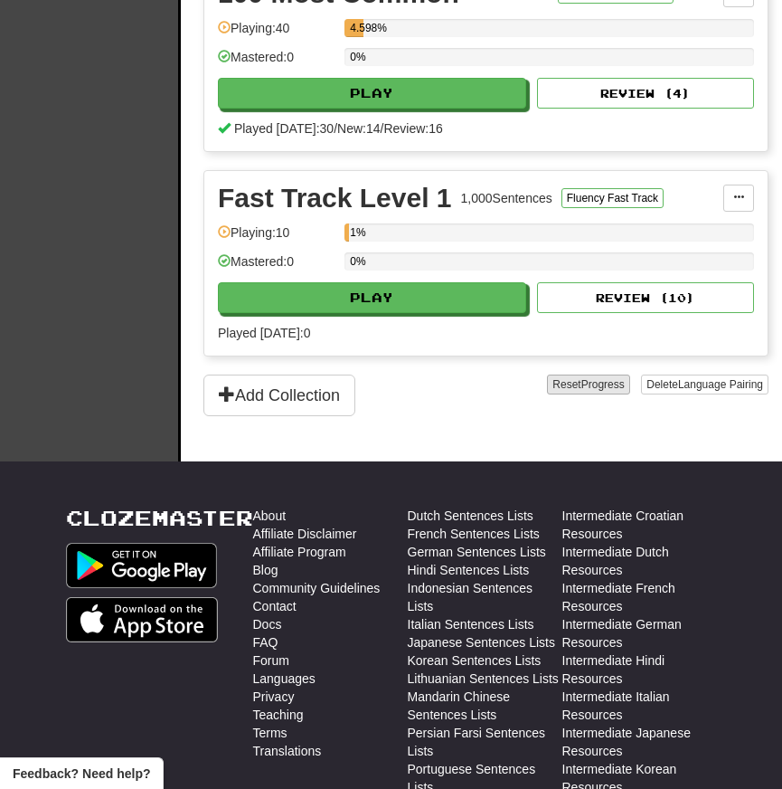
scroll to position [0, 2]
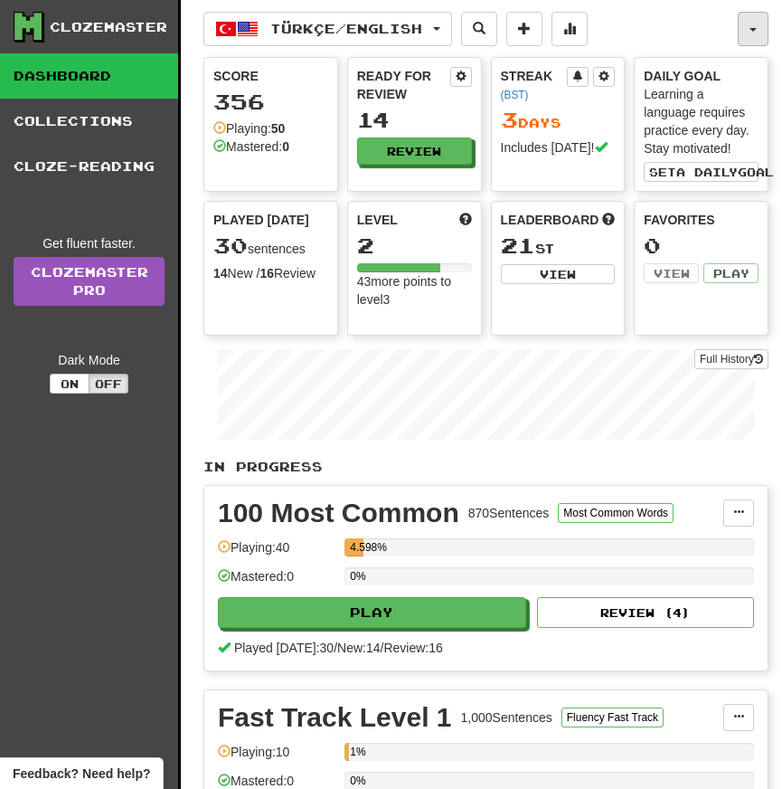
click at [743, 36] on button "button" at bounding box center [753, 29] width 31 height 34
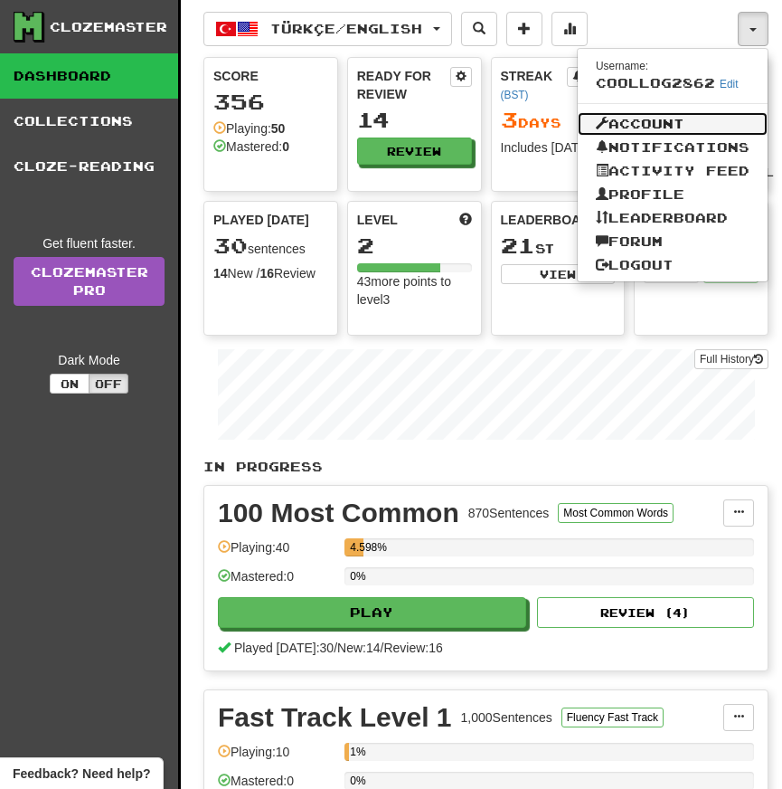
click at [629, 125] on link "Account" at bounding box center [673, 124] width 190 height 24
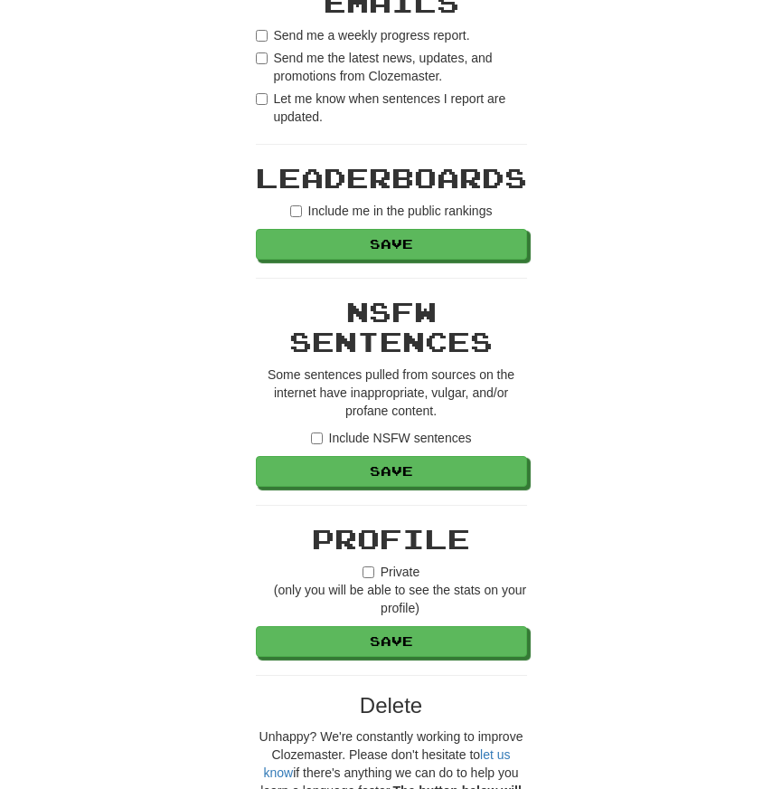
scroll to position [827, 0]
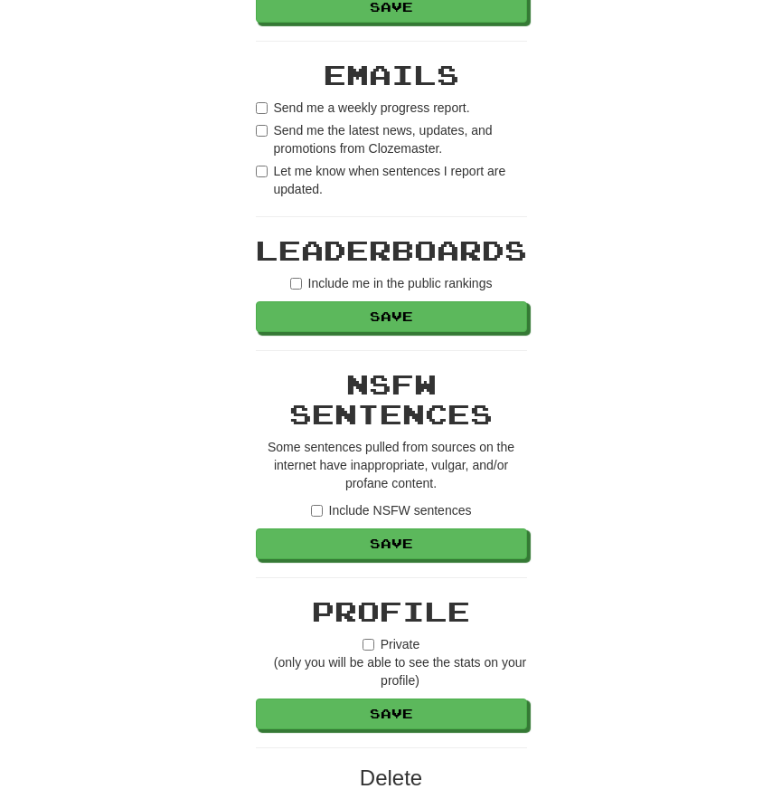
click at [297, 112] on label "Send me a weekly progress report." at bounding box center [363, 108] width 214 height 18
click at [292, 149] on label "Send me the latest news, updates, and promotions from Clozemaster." at bounding box center [391, 139] width 271 height 36
click at [291, 178] on label "Let me know when sentences I report are updated." at bounding box center [391, 180] width 271 height 36
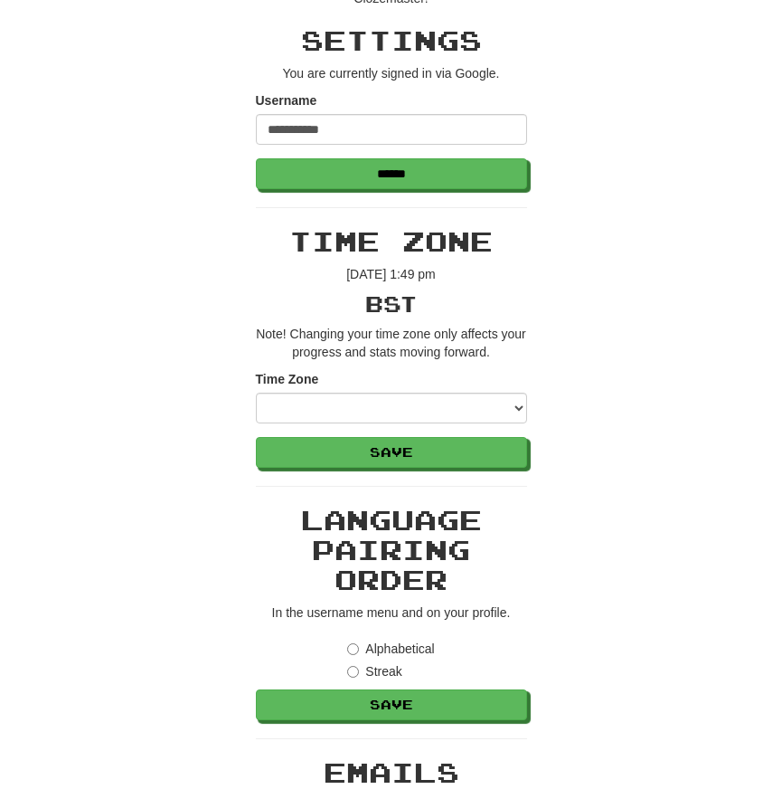
scroll to position [847, 0]
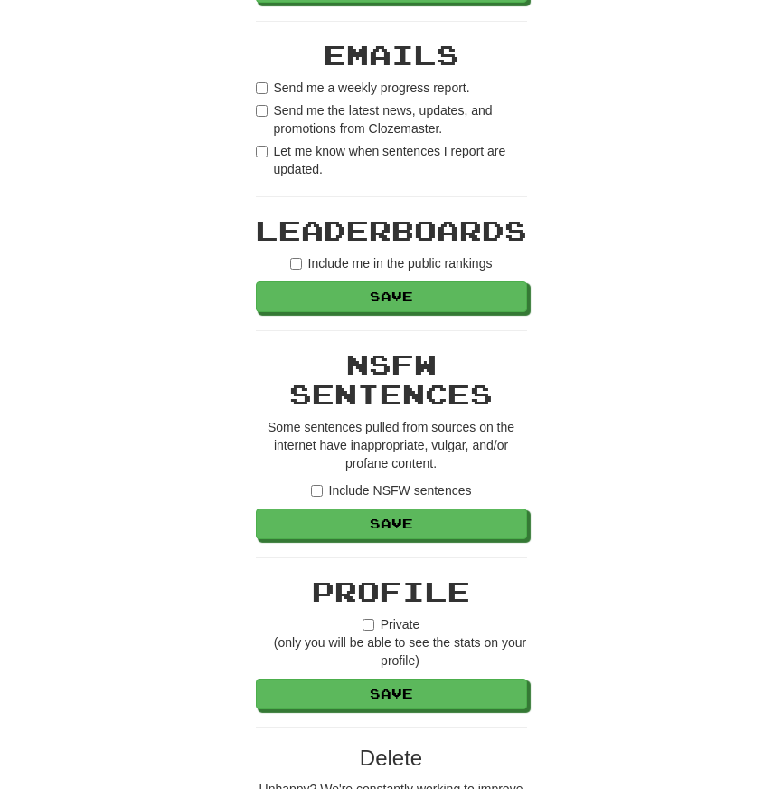
click at [328, 266] on label "Include me in the public rankings" at bounding box center [391, 263] width 203 height 18
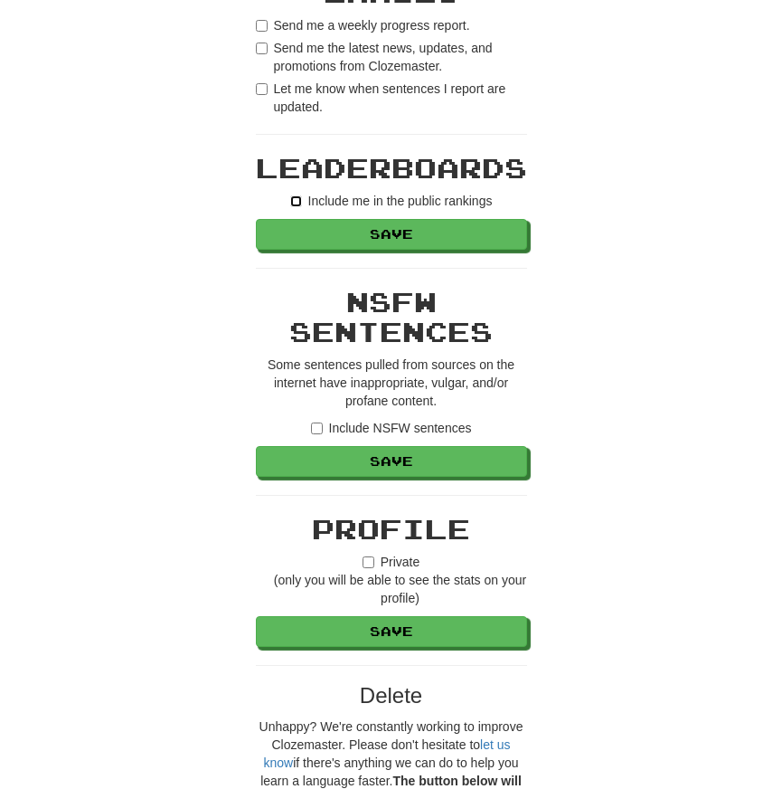
scroll to position [910, 0]
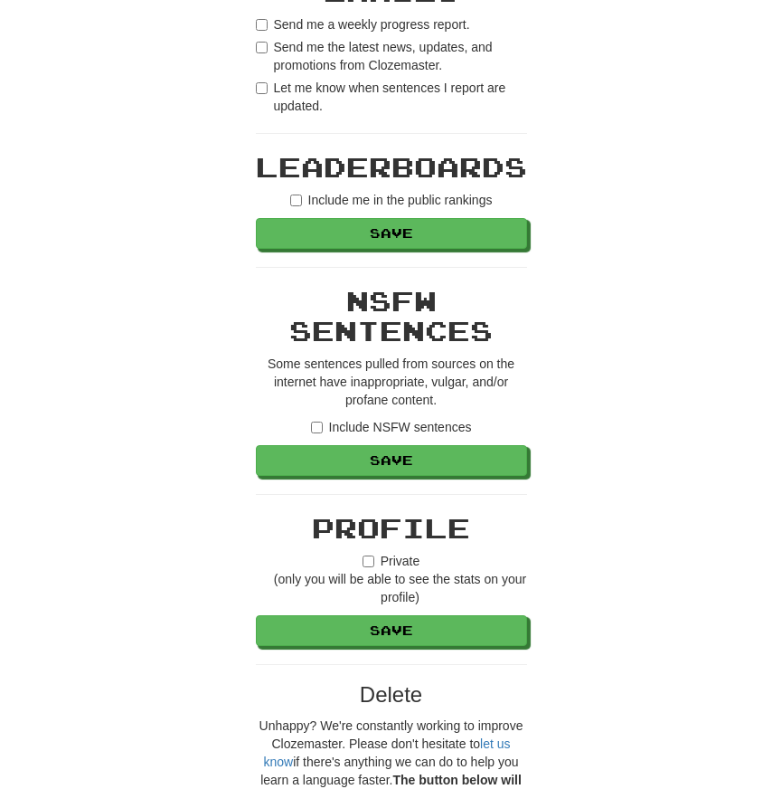
click at [339, 426] on label "Include NSFW sentences" at bounding box center [391, 427] width 161 height 18
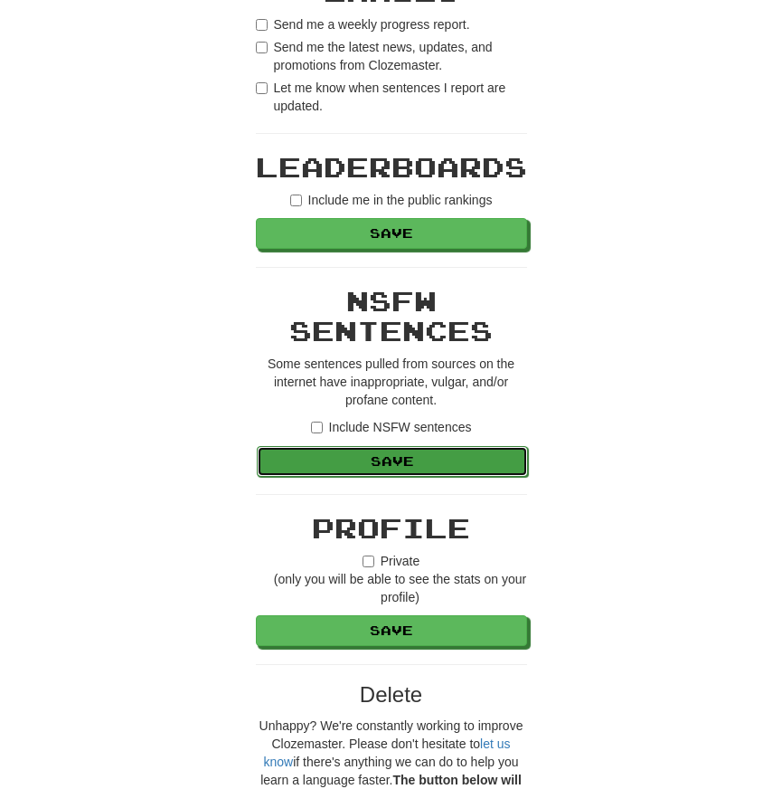
click at [375, 455] on button "Save" at bounding box center [392, 461] width 271 height 31
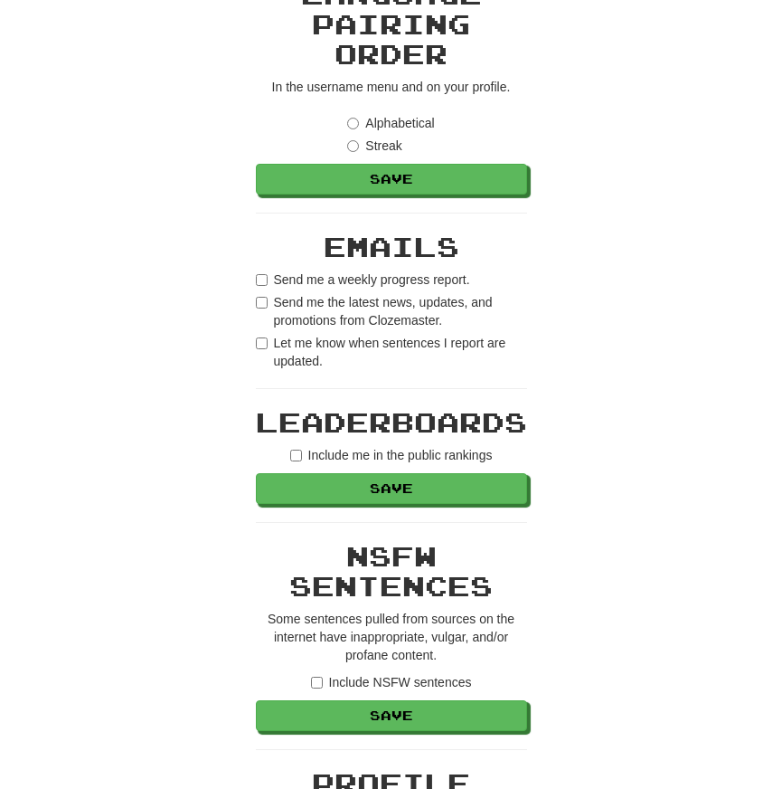
scroll to position [1007, 0]
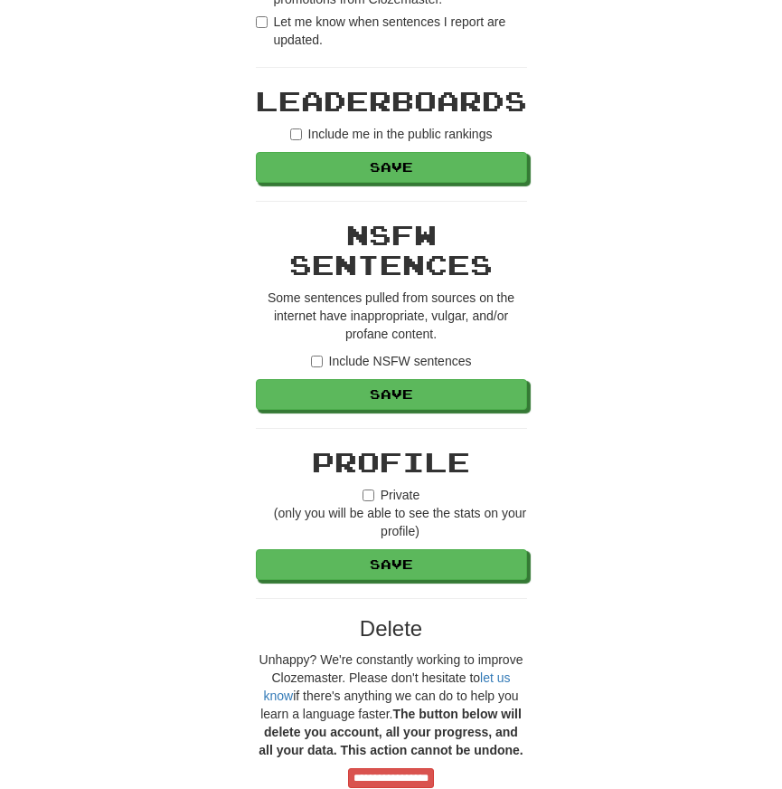
click at [339, 128] on label "Include me in the public rankings" at bounding box center [391, 134] width 203 height 18
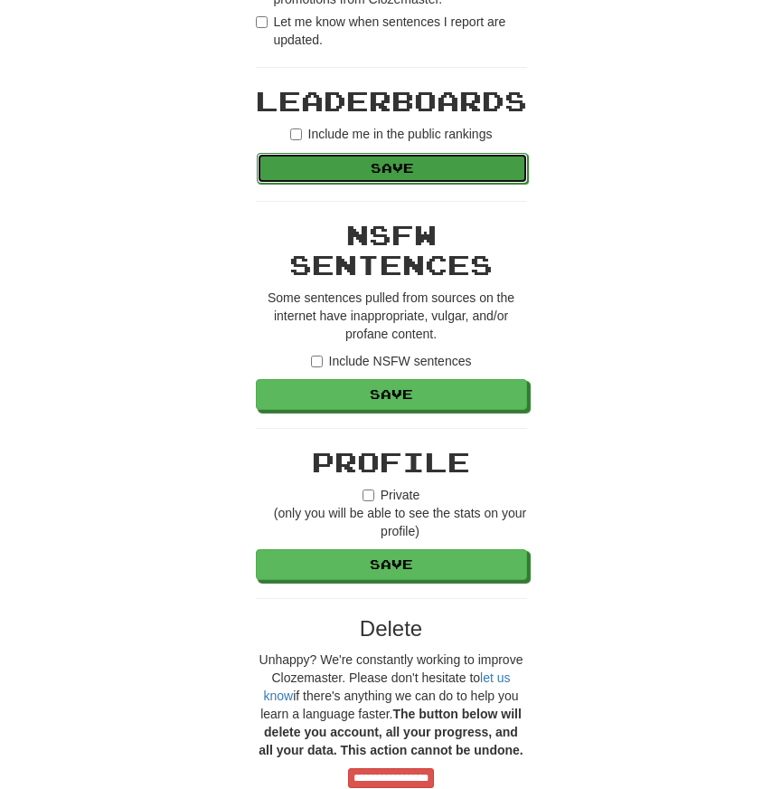
click at [339, 155] on button "Save" at bounding box center [392, 168] width 271 height 31
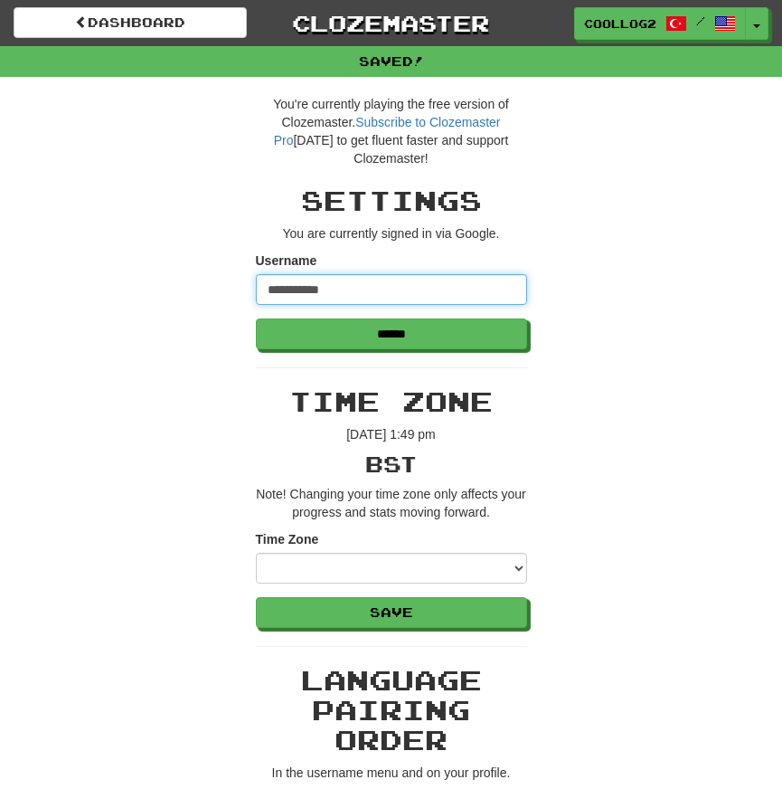
click at [361, 284] on input "**********" at bounding box center [391, 289] width 271 height 31
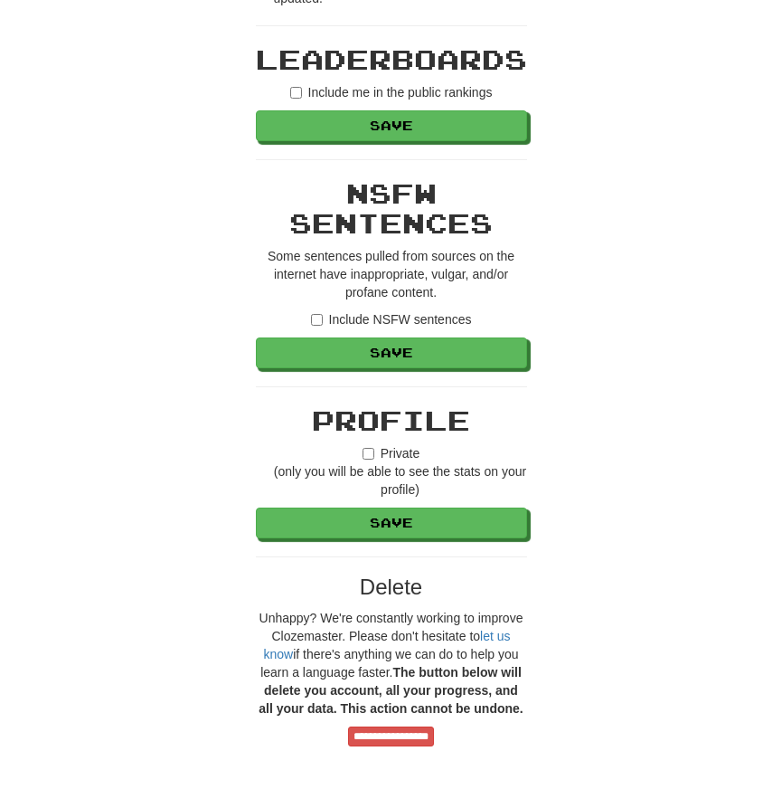
scroll to position [1270, 0]
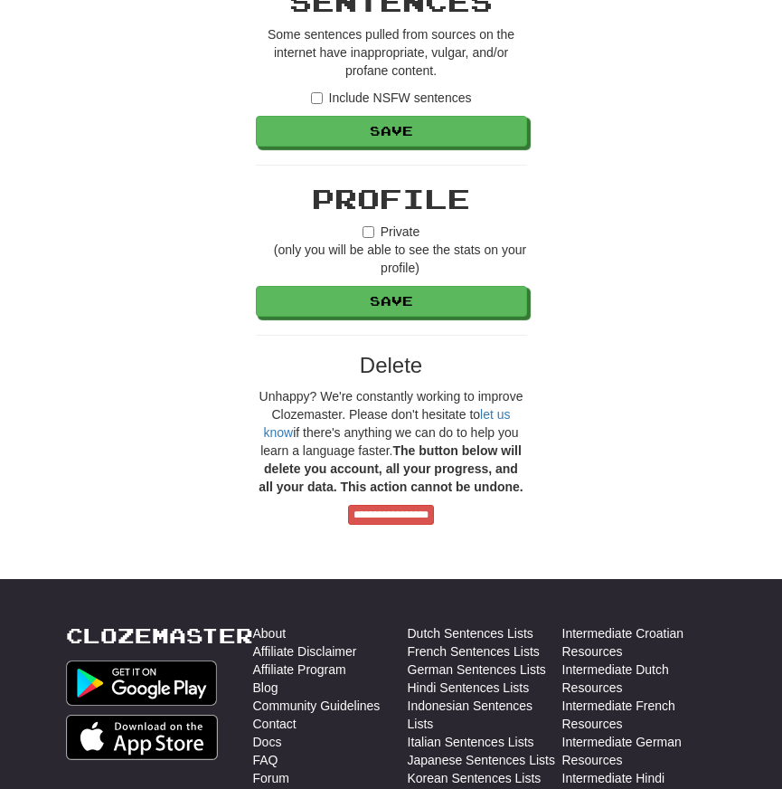
click at [376, 237] on label "Private (only you will be able to see the stats on your profile)" at bounding box center [391, 249] width 271 height 54
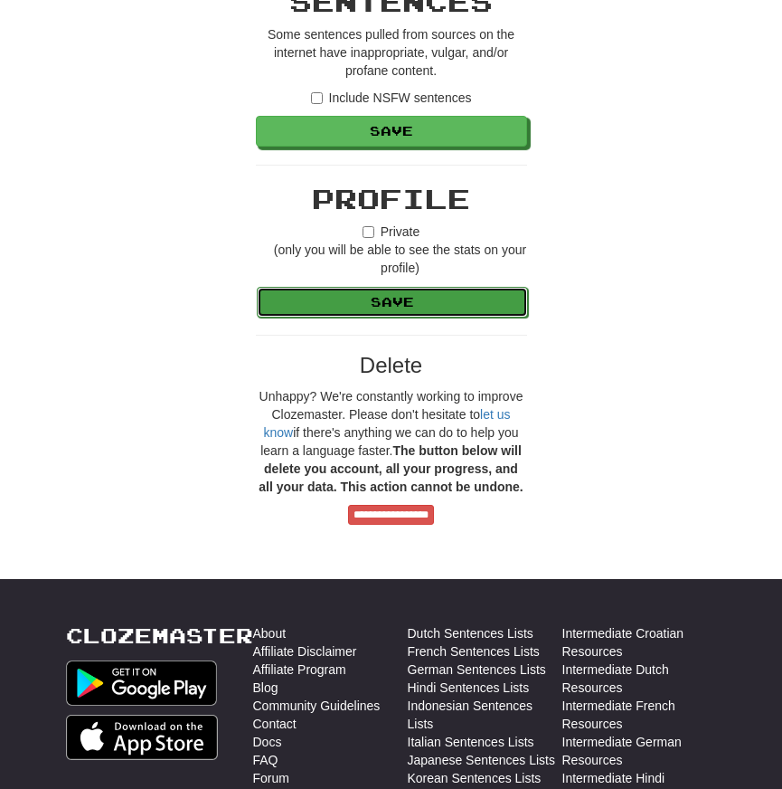
click at [383, 312] on button "Save" at bounding box center [392, 302] width 271 height 31
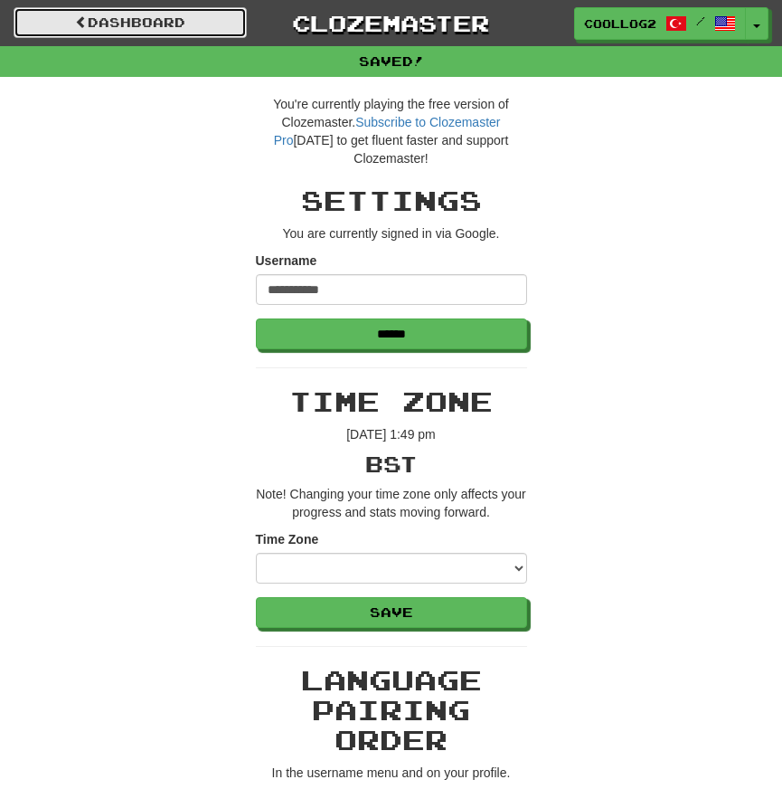
click at [137, 23] on link "Dashboard" at bounding box center [130, 22] width 233 height 31
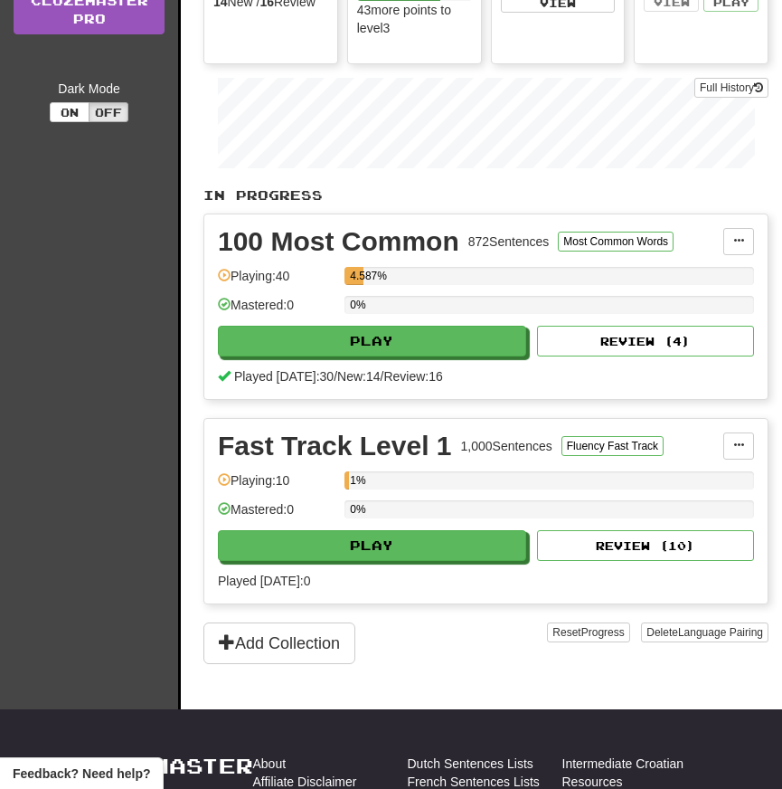
scroll to position [371, 0]
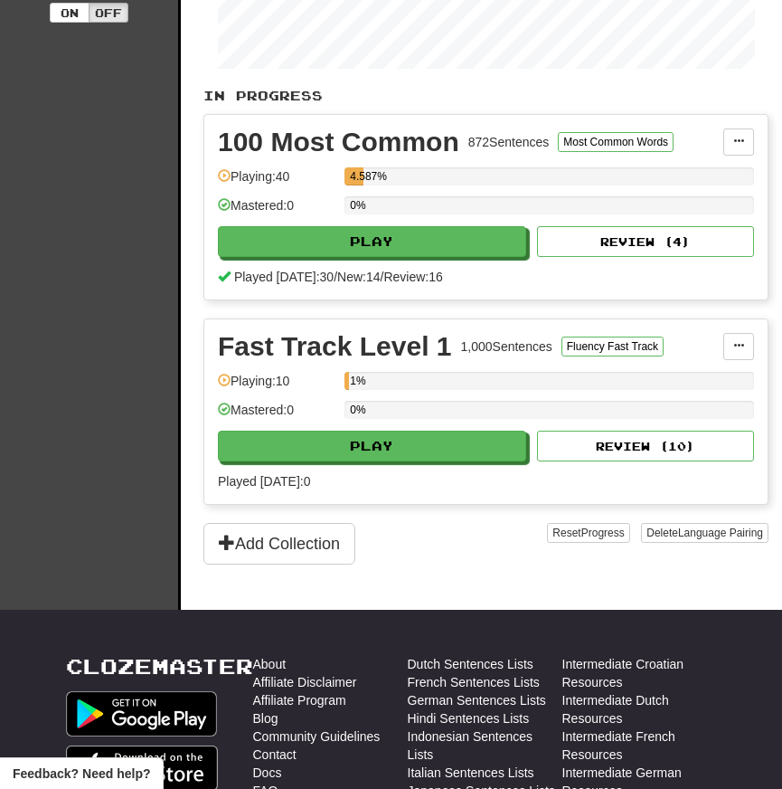
click at [521, 343] on div "1,000 Sentences" at bounding box center [506, 346] width 91 height 18
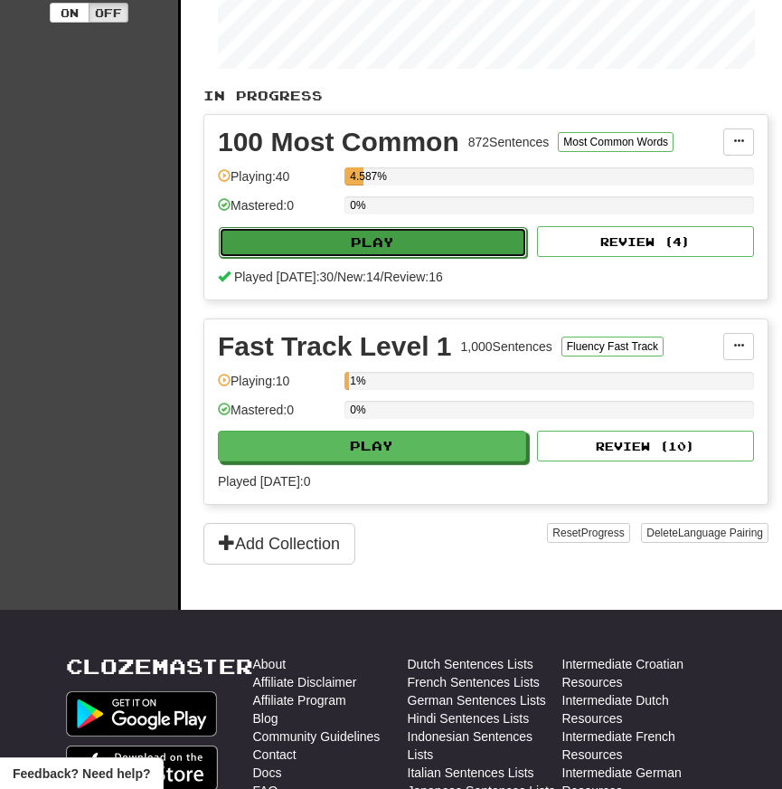
click at [379, 245] on button "Play" at bounding box center [373, 242] width 308 height 31
select select "**"
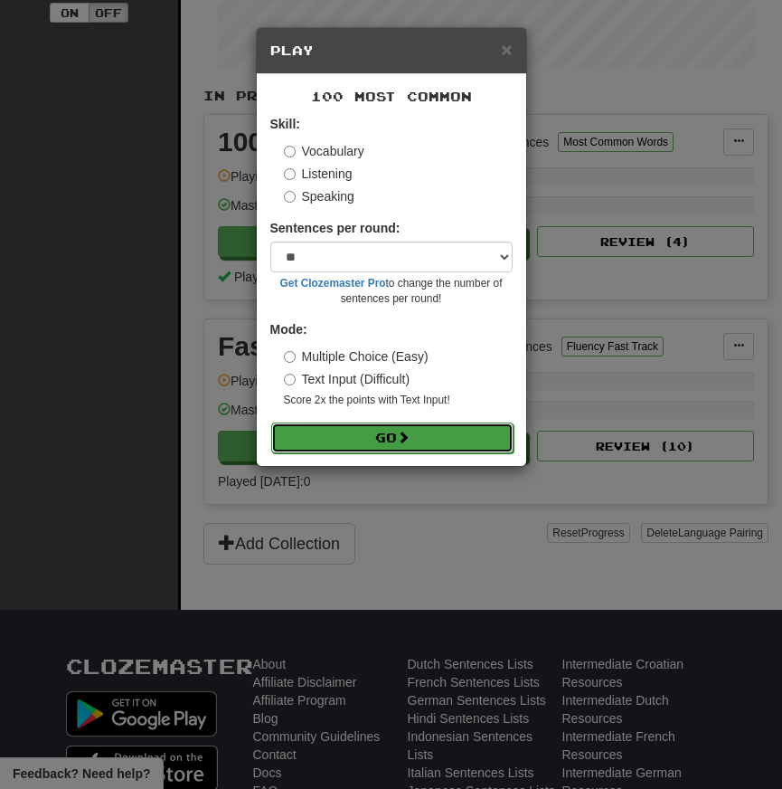
click at [422, 440] on button "Go" at bounding box center [392, 437] width 242 height 31
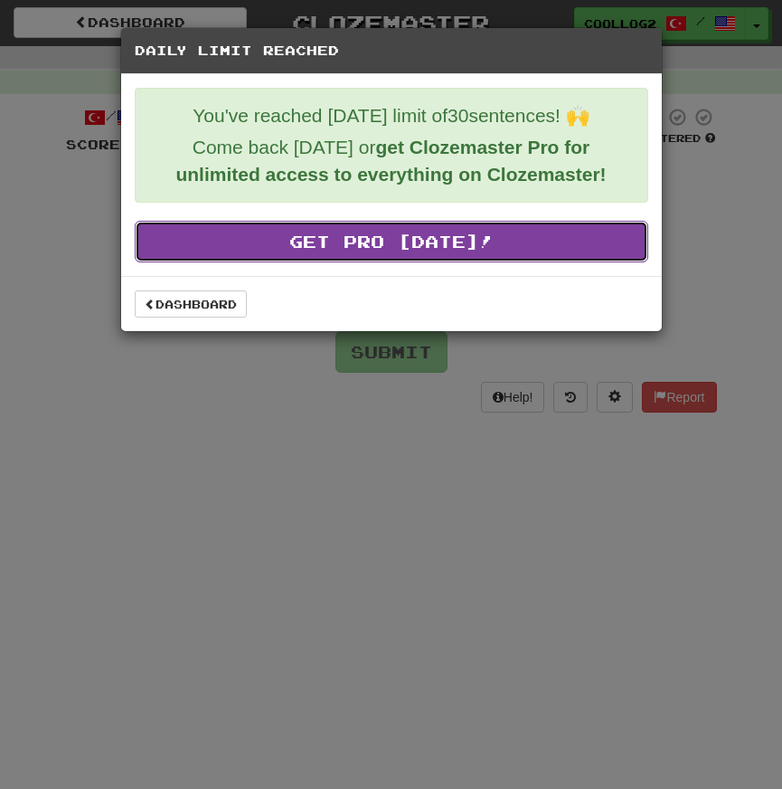
click at [396, 258] on link "Get Pro Today!" at bounding box center [392, 242] width 514 height 42
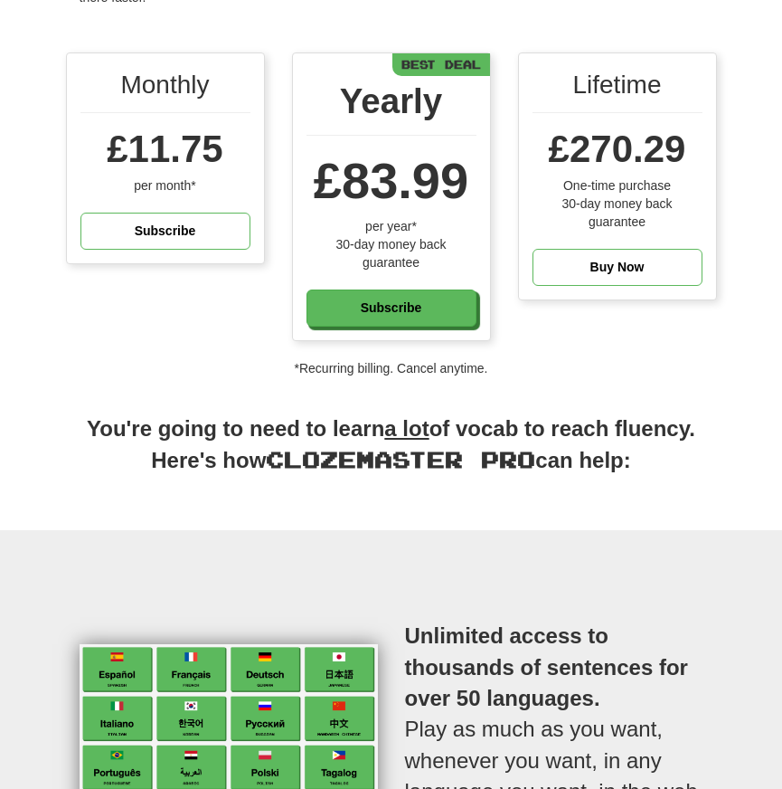
scroll to position [241, 0]
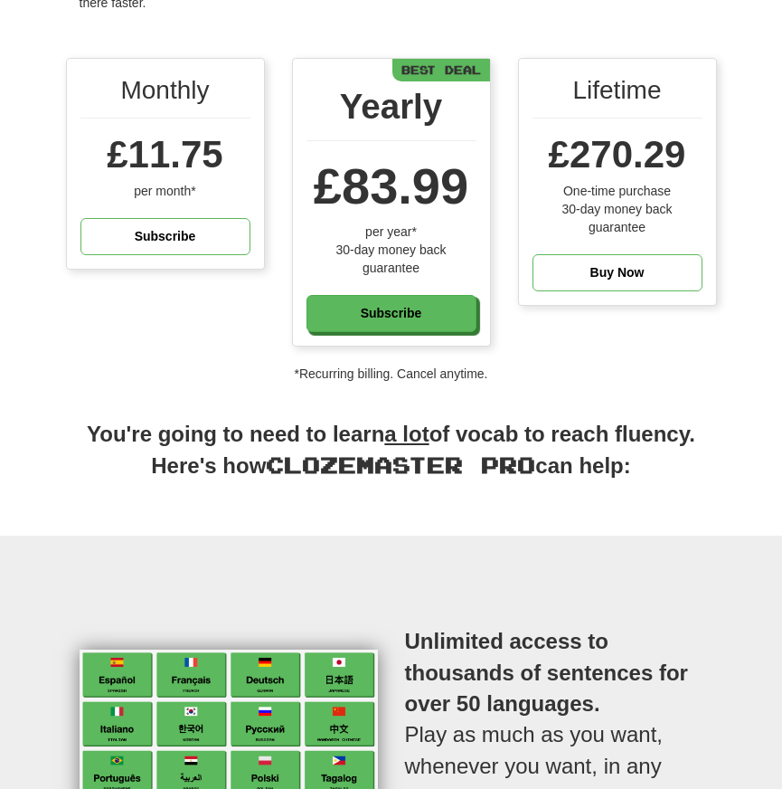
click at [379, 433] on h2 "You're going to need to learn a lot of vocab to reach fluency. Here's how Cloze…" at bounding box center [391, 459] width 651 height 81
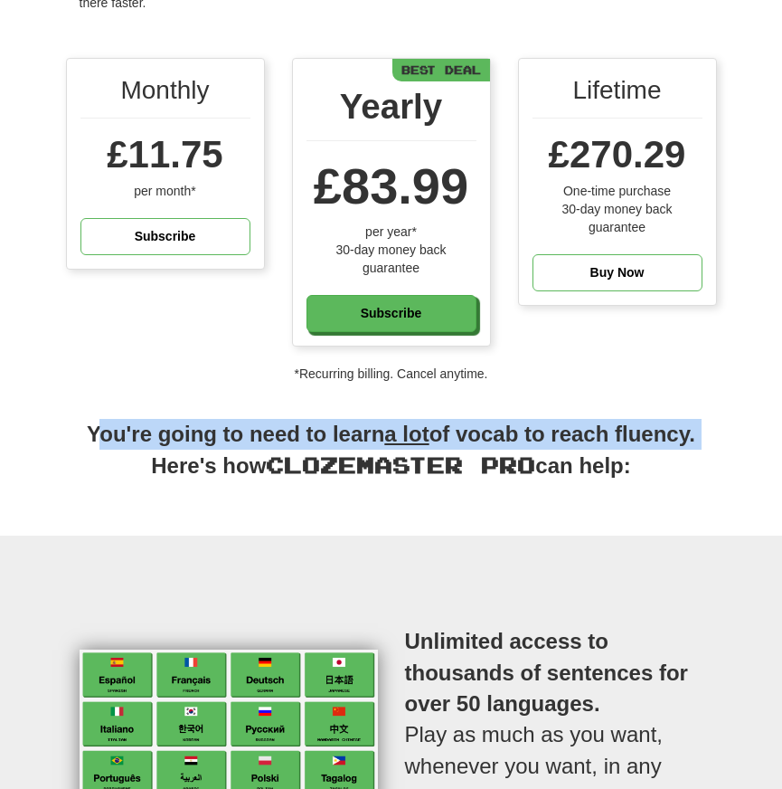
click at [461, 460] on span "Clozemaster Pro" at bounding box center [401, 464] width 270 height 26
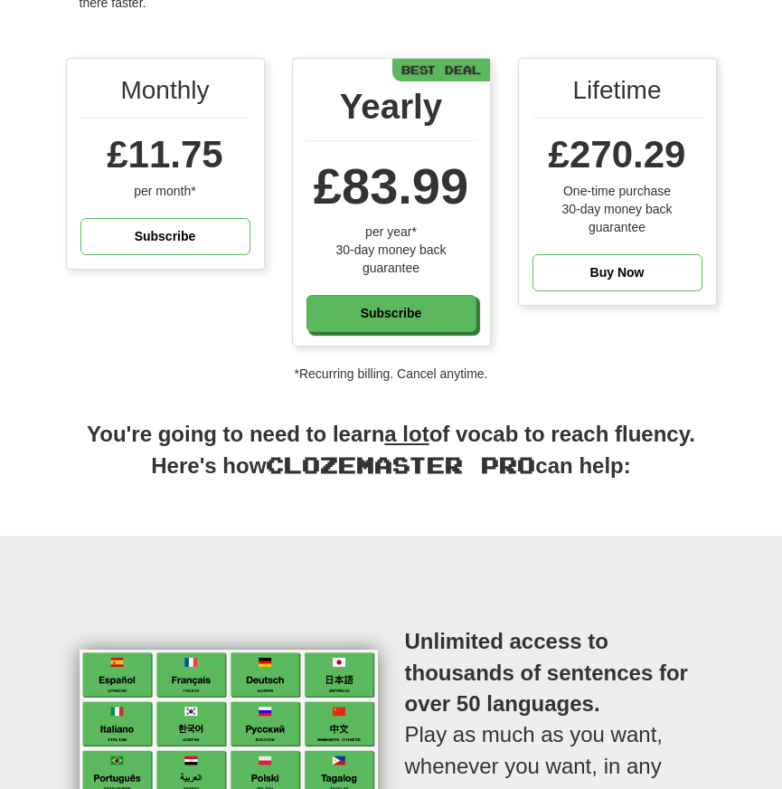
click at [461, 460] on span "Clozemaster Pro" at bounding box center [401, 464] width 270 height 26
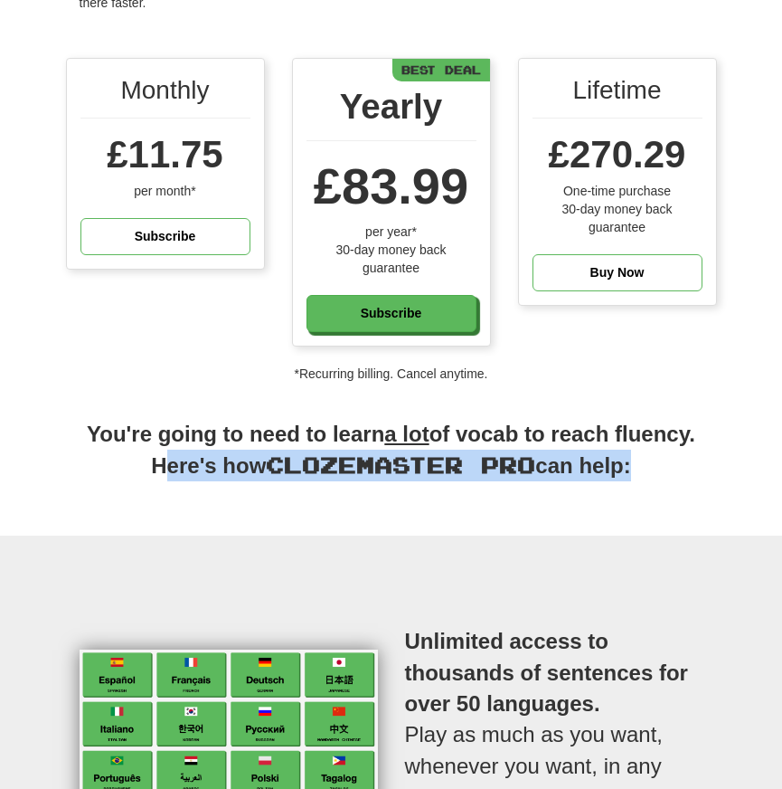
click at [519, 478] on h2 "You're going to need to learn a lot of vocab to reach fluency. Here's how Cloze…" at bounding box center [391, 459] width 651 height 81
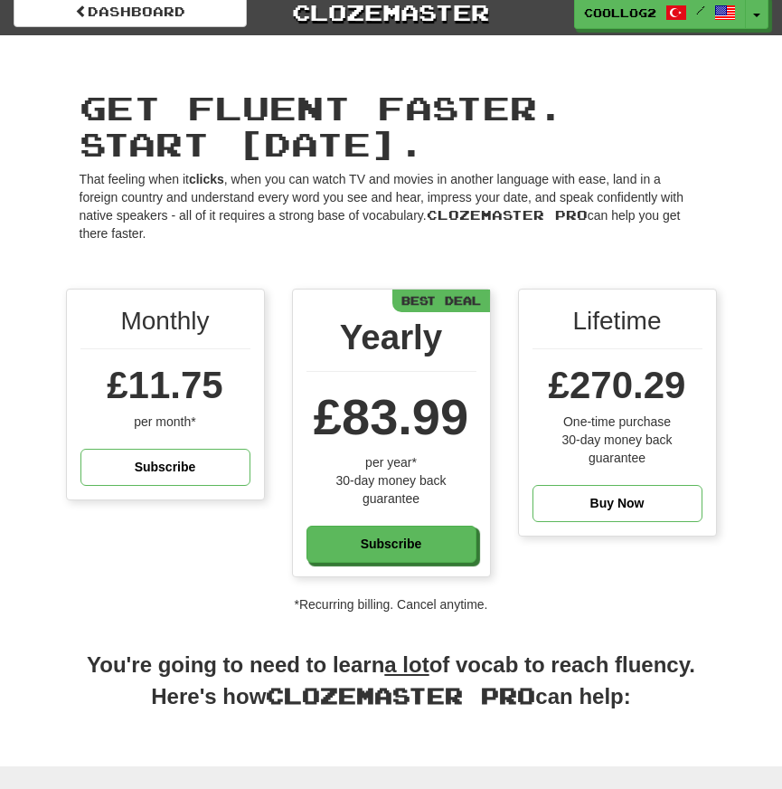
scroll to position [0, 0]
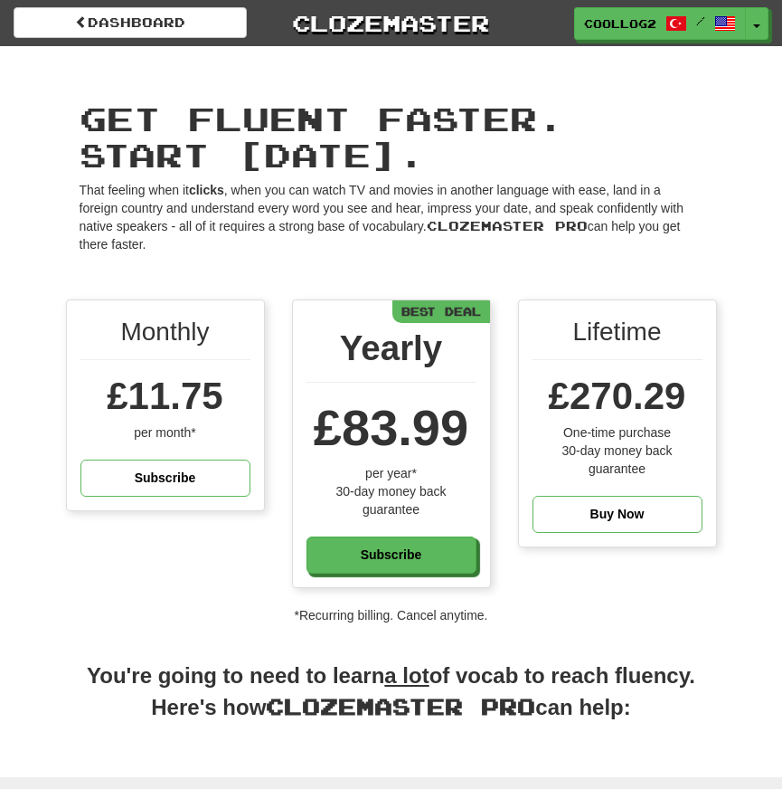
click at [380, 225] on p "That feeling when it clicks , when you can watch TV and movies in another langu…" at bounding box center [392, 217] width 624 height 72
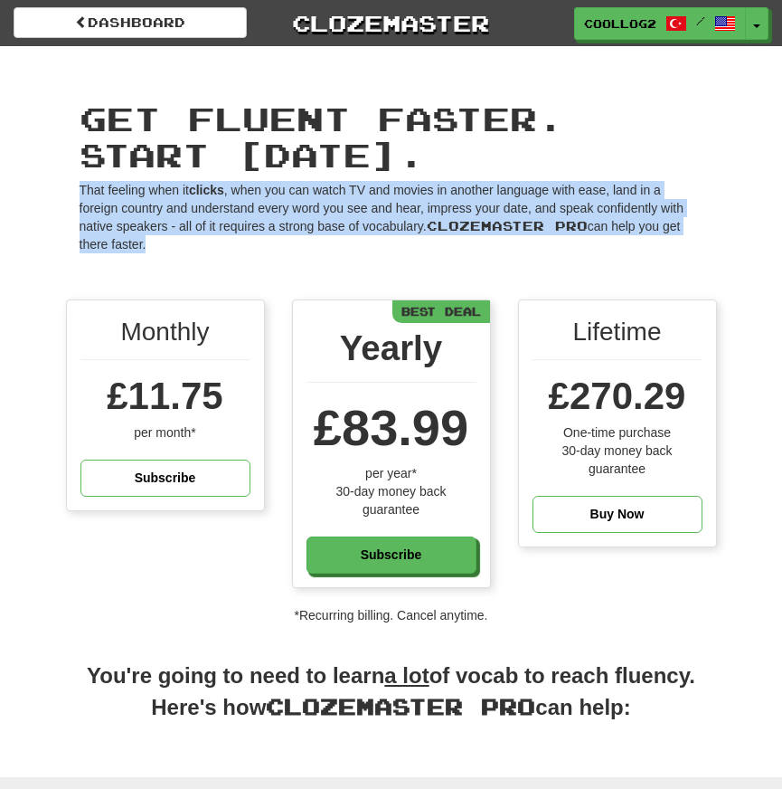
click at [446, 238] on p "That feeling when it clicks , when you can watch TV and movies in another langu…" at bounding box center [392, 217] width 624 height 72
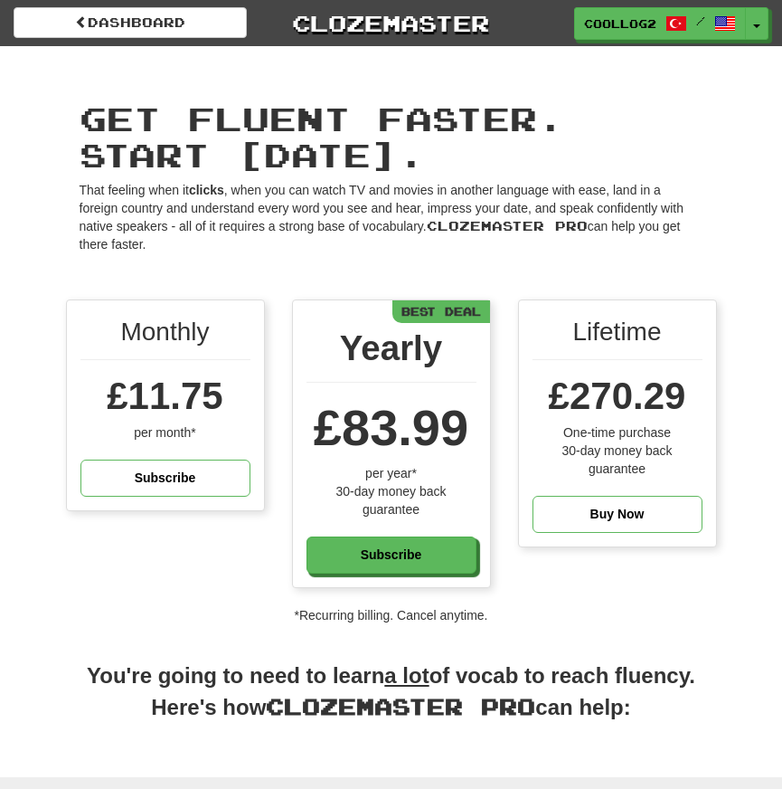
click at [446, 238] on p "That feeling when it clicks , when you can watch TV and movies in another langu…" at bounding box center [392, 217] width 624 height 72
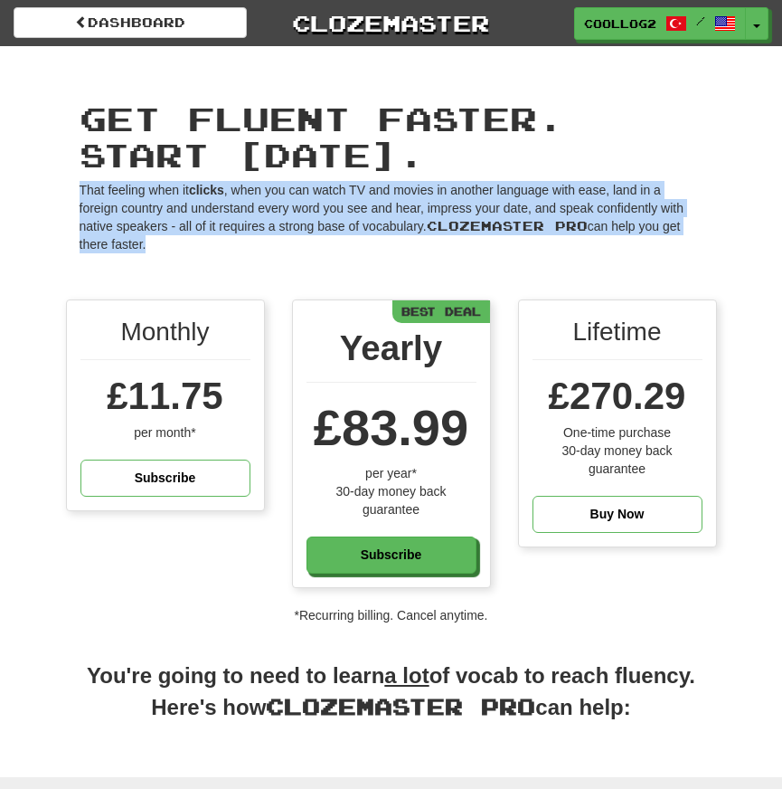
click at [483, 238] on p "That feeling when it clicks , when you can watch TV and movies in another langu…" at bounding box center [392, 217] width 624 height 72
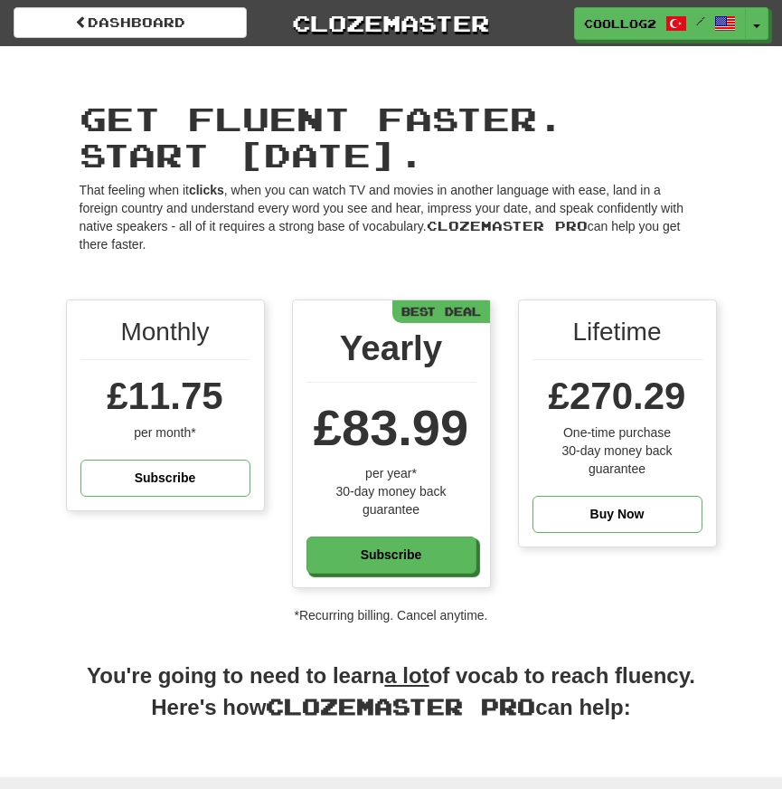
click at [483, 238] on p "That feeling when it clicks , when you can watch TV and movies in another langu…" at bounding box center [392, 217] width 624 height 72
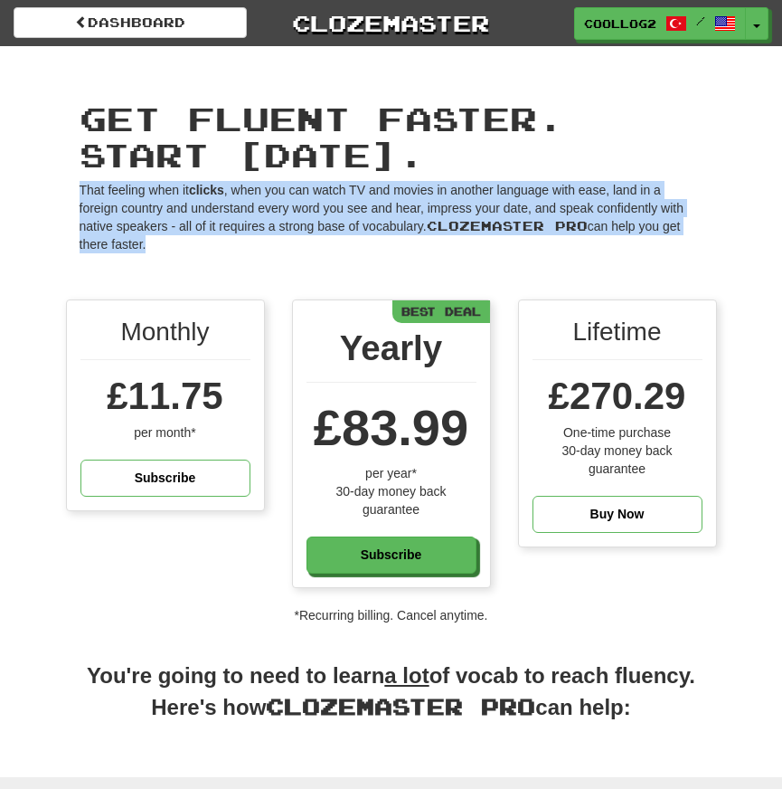
click at [390, 241] on p "That feeling when it clicks , when you can watch TV and movies in another langu…" at bounding box center [392, 217] width 624 height 72
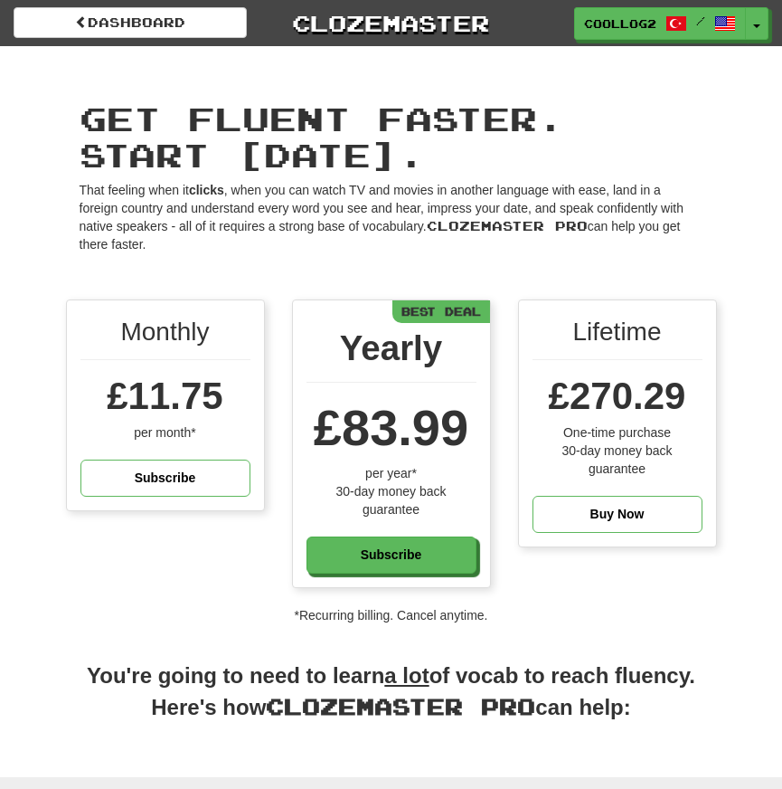
click at [390, 241] on p "That feeling when it clicks , when you can watch TV and movies in another langu…" at bounding box center [392, 217] width 624 height 72
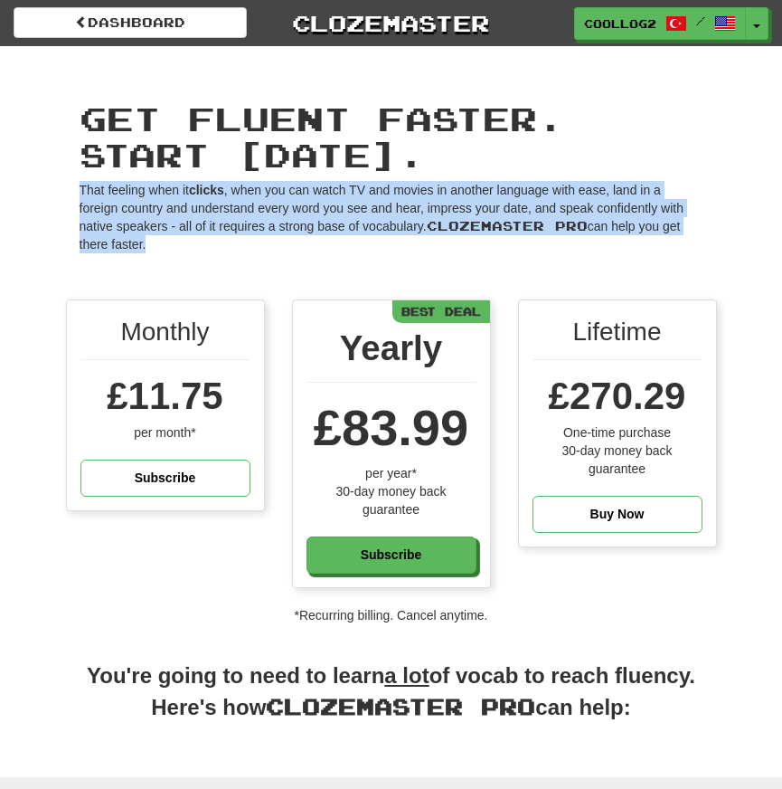
click at [440, 239] on p "That feeling when it clicks , when you can watch TV and movies in another langu…" at bounding box center [392, 217] width 624 height 72
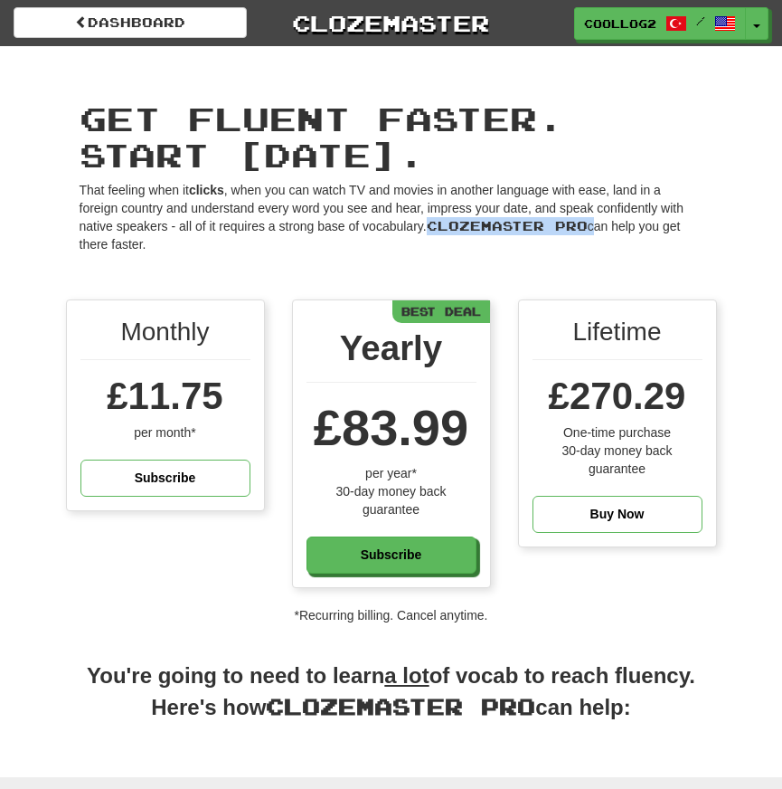
drag, startPoint x: 442, startPoint y: 226, endPoint x: 590, endPoint y: 224, distance: 147.4
click at [590, 224] on p "That feeling when it clicks , when you can watch TV and movies in another langu…" at bounding box center [392, 217] width 624 height 72
copy span "Clozemaster Pro"
